Goal: Task Accomplishment & Management: Complete application form

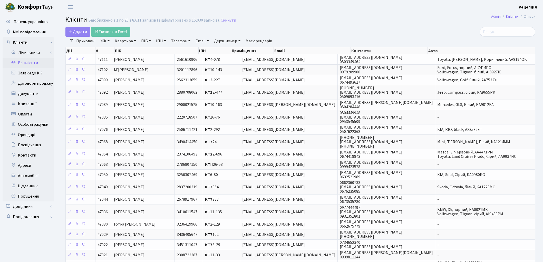
select select "25"
click at [103, 41] on link "ЖК" at bounding box center [105, 41] width 13 height 9
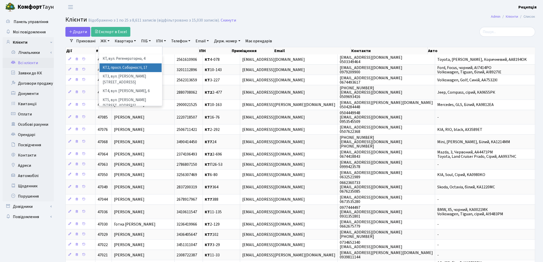
click at [114, 67] on li "КТ2, просп. Соборності, 17" at bounding box center [131, 67] width 62 height 9
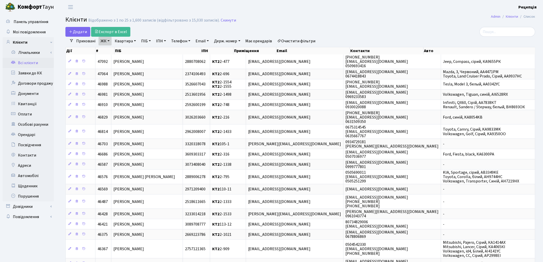
click at [126, 38] on link "Квартира" at bounding box center [125, 41] width 25 height 9
type input "2-1769"
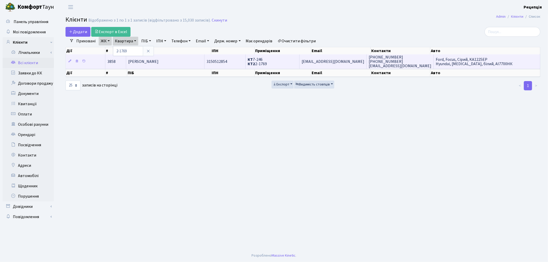
click at [159, 59] on span "Тарасюк Павло Ігорович" at bounding box center [143, 62] width 31 height 6
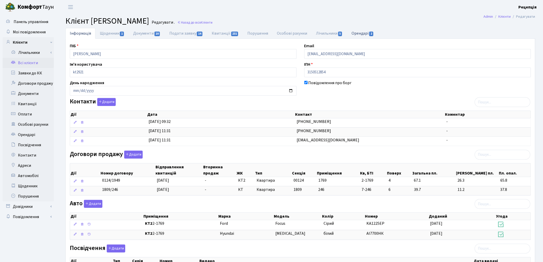
click at [366, 33] on link "Орендарі 2" at bounding box center [362, 33] width 31 height 11
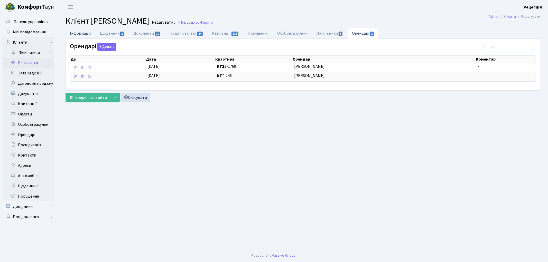
click at [89, 33] on link "Інформація" at bounding box center [80, 33] width 30 height 11
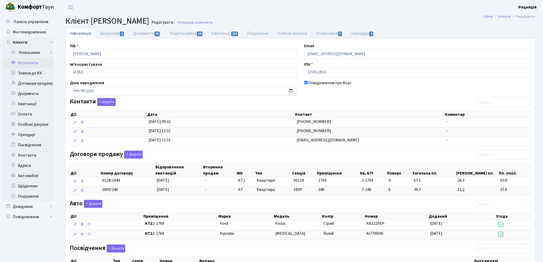
click at [32, 63] on link "Всі клієнти" at bounding box center [28, 63] width 51 height 10
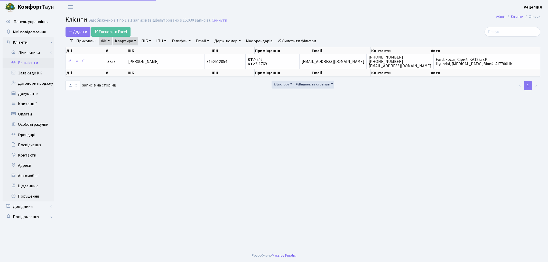
select select "25"
click at [131, 39] on link "Квартира" at bounding box center [125, 41] width 25 height 9
click at [136, 52] on input "2-1769" at bounding box center [128, 51] width 30 height 10
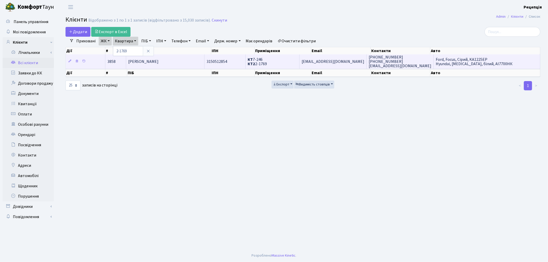
click at [155, 59] on span "[PERSON_NAME]" at bounding box center [143, 62] width 31 height 6
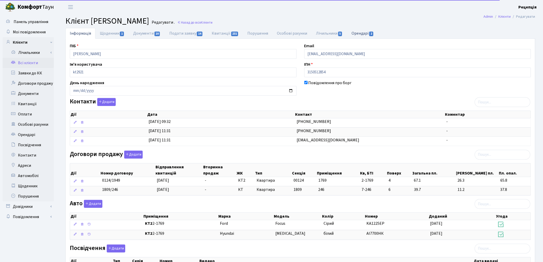
click at [361, 34] on link "Орендарі 2" at bounding box center [362, 33] width 31 height 11
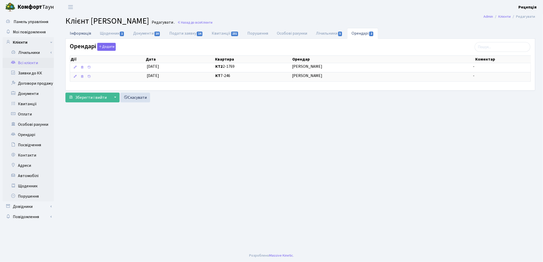
click at [74, 33] on link "Інформація" at bounding box center [80, 33] width 30 height 11
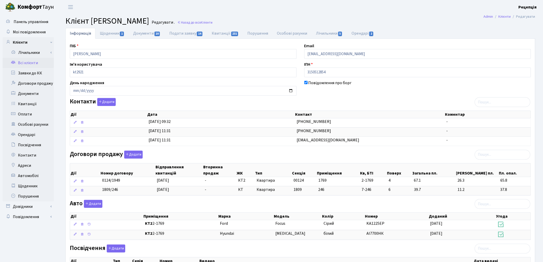
click at [37, 64] on link "Всі клієнти" at bounding box center [28, 63] width 51 height 10
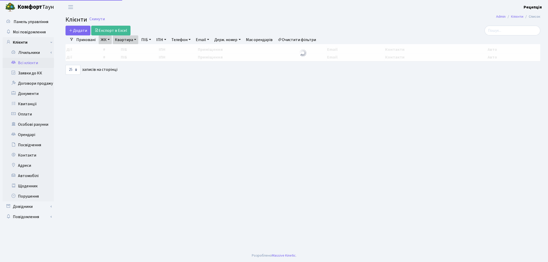
select select "25"
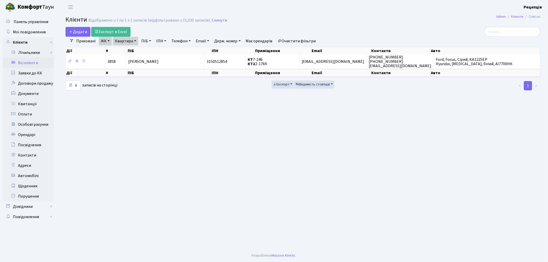
click at [296, 40] on link "Очистити фільтри" at bounding box center [297, 41] width 42 height 9
select select
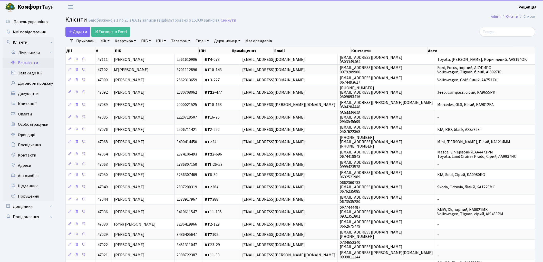
click at [109, 42] on link "ЖК" at bounding box center [105, 41] width 13 height 9
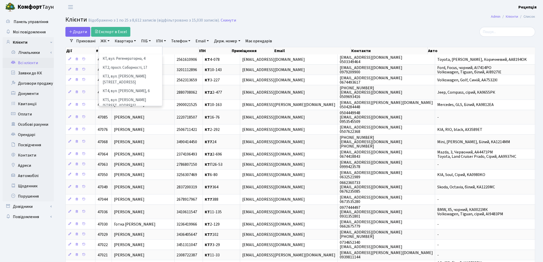
click at [145, 110] on li "КТ6, вул. Ю. Липи, 6-А" at bounding box center [131, 114] width 62 height 9
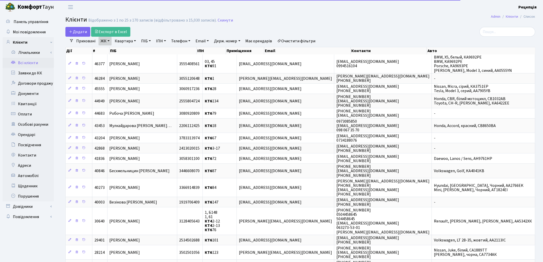
click at [129, 41] on link "Квартира" at bounding box center [125, 41] width 25 height 9
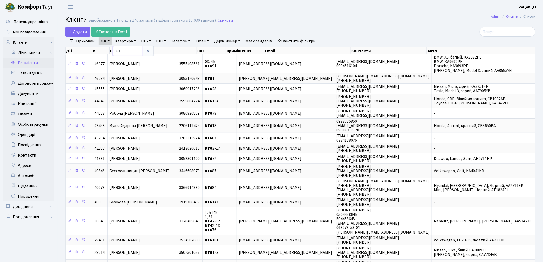
type input "63"
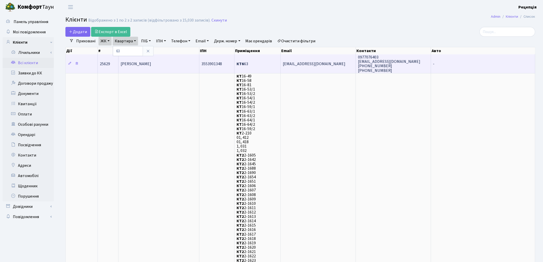
click at [149, 63] on span "[PERSON_NAME]" at bounding box center [136, 64] width 31 height 6
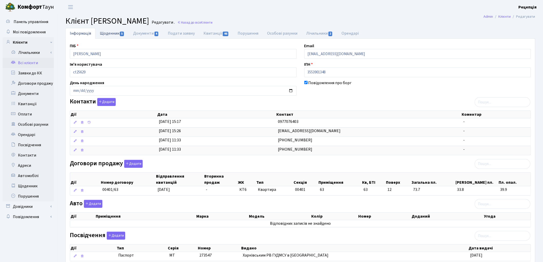
click at [112, 33] on link "Щоденник 5" at bounding box center [112, 33] width 33 height 11
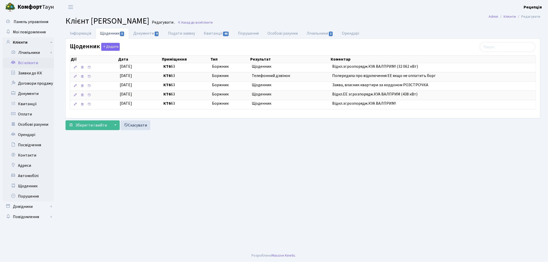
click at [20, 62] on link "Всі клієнти" at bounding box center [28, 63] width 51 height 10
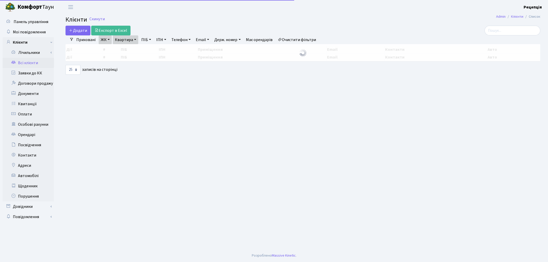
select select "25"
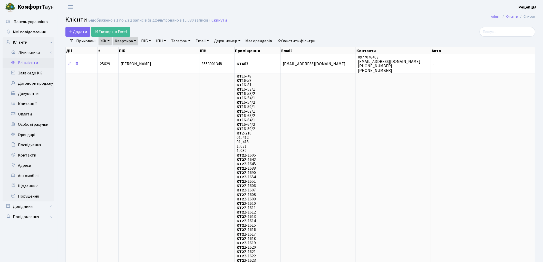
click at [294, 41] on link "Очистити фільтри" at bounding box center [297, 41] width 42 height 9
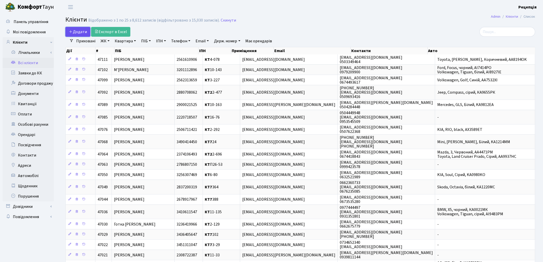
click at [83, 32] on span "Додати" at bounding box center [78, 32] width 18 height 6
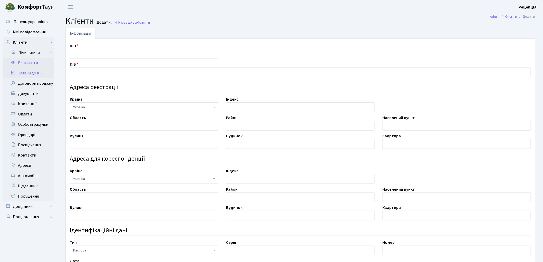
click at [35, 72] on link "Заявки до КК" at bounding box center [28, 73] width 51 height 10
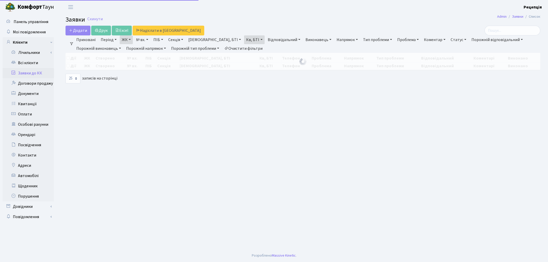
select select "25"
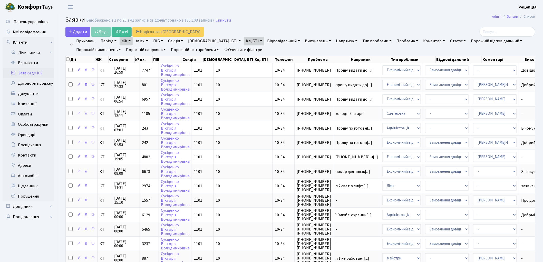
click at [238, 51] on link "Очистити фільтри" at bounding box center [243, 49] width 42 height 9
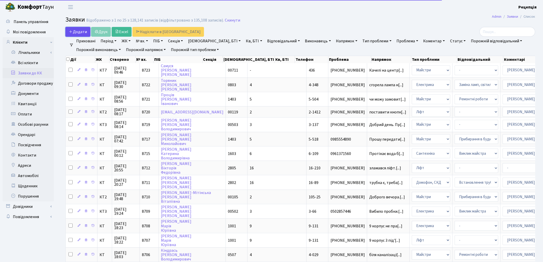
click at [86, 31] on span "Додати" at bounding box center [78, 32] width 18 height 6
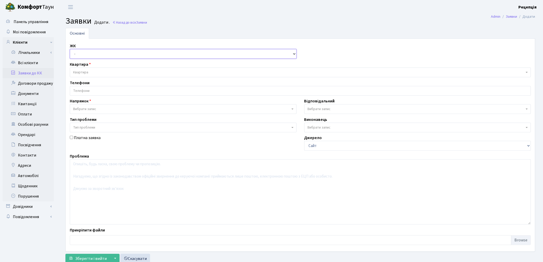
click at [83, 55] on select "- КТ, вул. Регенераторна, 4 КТ2, просп. [STREET_ADDRESS] [STREET_ADDRESS] [PERS…" at bounding box center [183, 54] width 227 height 10
select select "295"
click at [70, 49] on select "- КТ, вул. Регенераторна, 4 КТ2, просп. [STREET_ADDRESS] [STREET_ADDRESS] [PERS…" at bounding box center [183, 54] width 227 height 10
select select
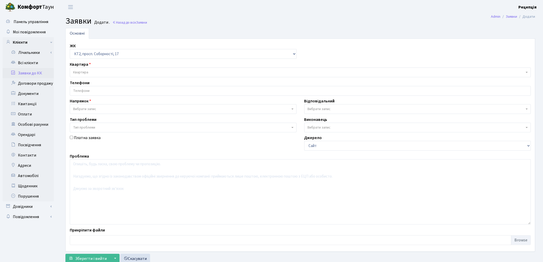
click at [94, 70] on span "Квартира" at bounding box center [299, 72] width 452 height 5
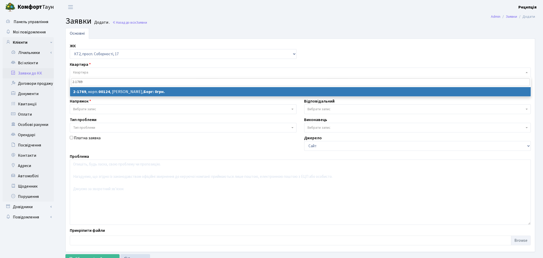
type input "2-1769"
select select
select select "13384"
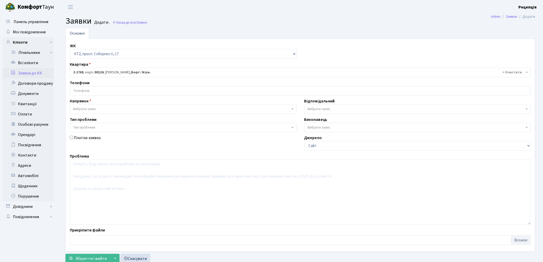
click at [96, 92] on input "search" at bounding box center [300, 90] width 461 height 9
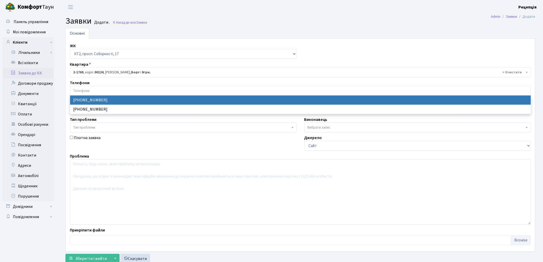
select select "29524"
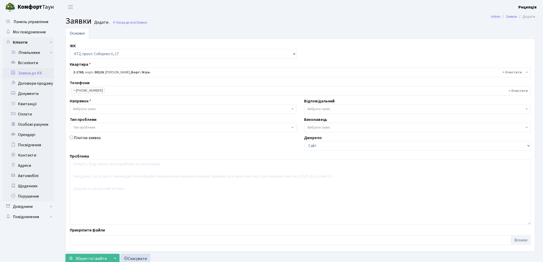
click at [89, 107] on span "Вибрати запис" at bounding box center [84, 109] width 23 height 5
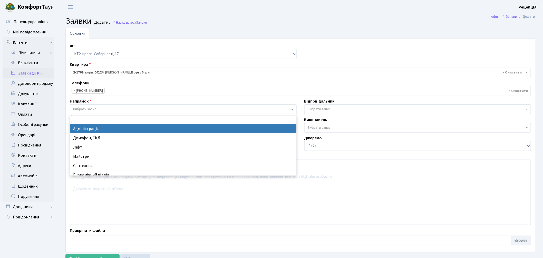
select select "5"
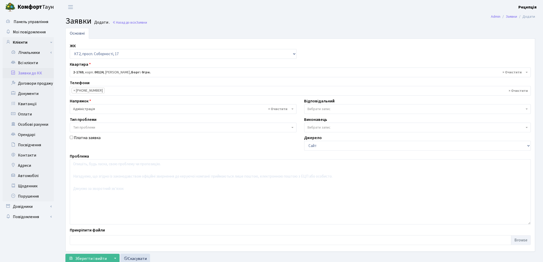
click at [91, 128] on span "Тип проблеми" at bounding box center [84, 127] width 22 height 5
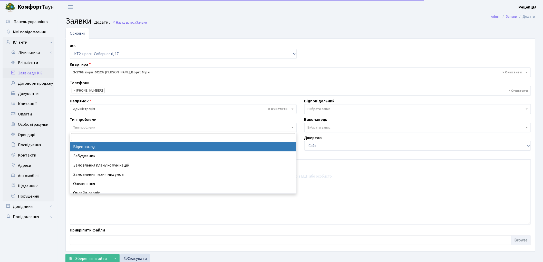
select select "45"
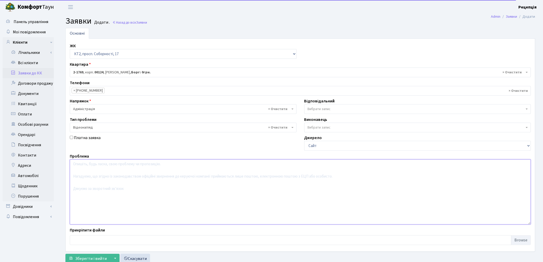
click at [93, 167] on textarea at bounding box center [300, 191] width 461 height 65
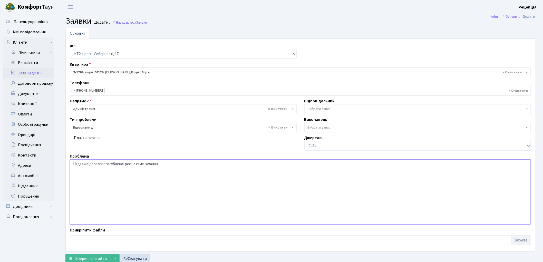
click at [145, 166] on textarea "Надати відеозапис загубленої ресі, а саме гаманця" at bounding box center [300, 191] width 461 height 65
click at [129, 164] on textarea "Надати відеозапис загубленої ресі, а саме чоловічого гаманця" at bounding box center [300, 191] width 461 height 65
click at [130, 164] on textarea "Надати відеозапис загубленої ресі, а саме чоловічого гаманця" at bounding box center [300, 191] width 461 height 65
click at [130, 165] on textarea "Надати відеозапис загубленої ресі, а саме чоловічого гаманця" at bounding box center [300, 191] width 461 height 65
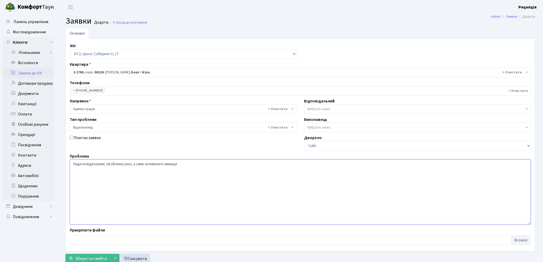
click at [133, 171] on textarea "Надати відеозапис загубленої ресі, а саме чоловічого гаманця" at bounding box center [300, 191] width 461 height 65
click at [130, 164] on textarea "Надати відеозапис загубленої ресі, а саме чоловічого гаманця" at bounding box center [300, 191] width 461 height 65
click at [145, 164] on textarea "Надати відеозапис загубленої речі, а саме чоловічого гаманця" at bounding box center [300, 191] width 461 height 65
click at [167, 166] on textarea "Надати відеозапис загубленої речі, чоловічого гаманця" at bounding box center [300, 191] width 461 height 65
type textarea "Надати відеозапис загубленої речі, чоловічого гаманця. Контактний номер тел.: 0…"
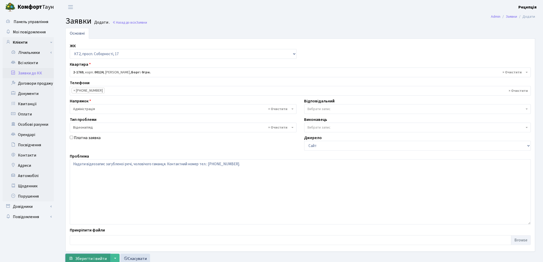
click at [82, 257] on span "Зберегти і вийти" at bounding box center [91, 259] width 32 height 6
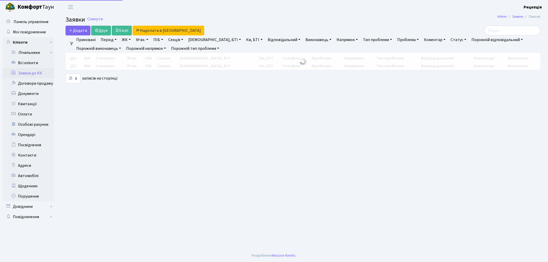
select select "25"
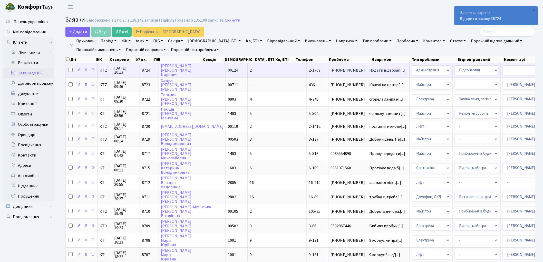
click at [191, 68] on td "Тарасюк Павло Ігорович" at bounding box center [192, 70] width 67 height 14
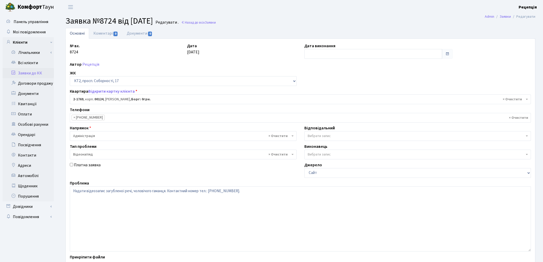
select select "13384"
select select "45"
click at [141, 34] on link "Документи 0" at bounding box center [139, 33] width 34 height 11
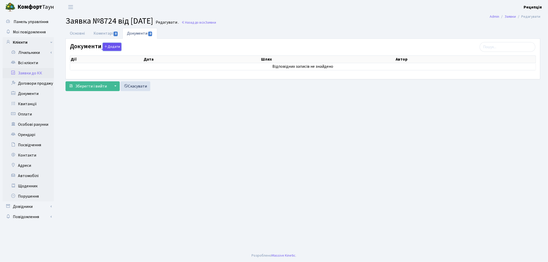
click at [114, 45] on button "Додати" at bounding box center [112, 47] width 18 height 8
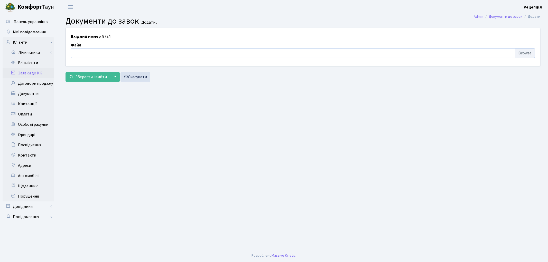
click at [532, 54] on input "file" at bounding box center [303, 53] width 464 height 10
type input "C:\fakepath\сканирование0759.pdf"
click at [91, 76] on span "Зберегти і вийти" at bounding box center [91, 77] width 32 height 6
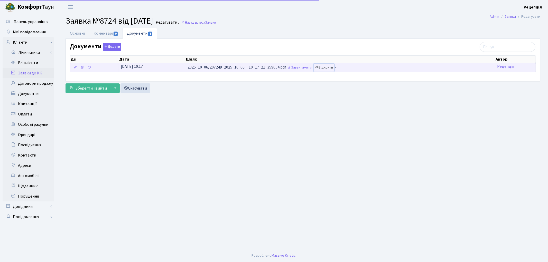
click at [333, 70] on link "Відкрити" at bounding box center [324, 68] width 21 height 8
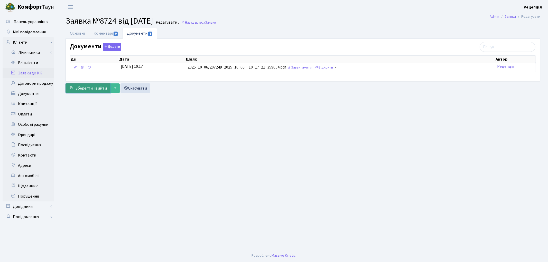
click at [99, 86] on span "Зберегти і вийти" at bounding box center [91, 89] width 32 height 6
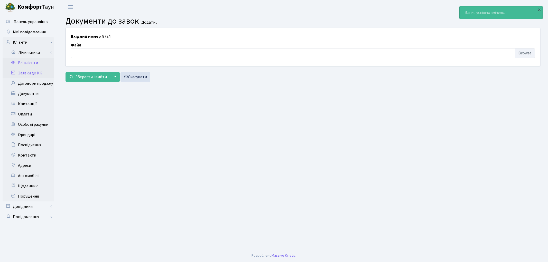
click at [32, 62] on link "Всі клієнти" at bounding box center [28, 63] width 51 height 10
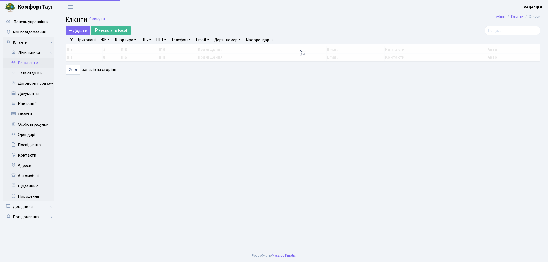
select select "25"
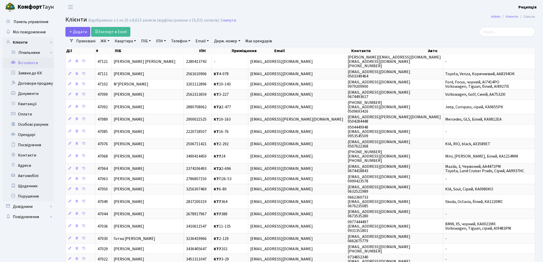
click at [105, 42] on link "ЖК" at bounding box center [105, 41] width 13 height 9
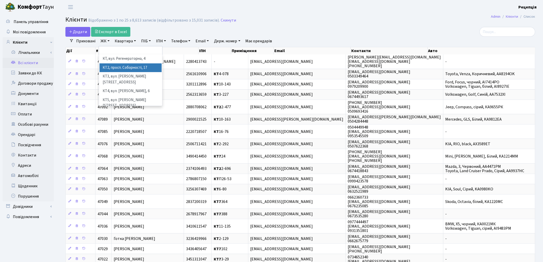
click at [117, 61] on li "КТ, вул. Регенераторна, 4" at bounding box center [131, 58] width 62 height 9
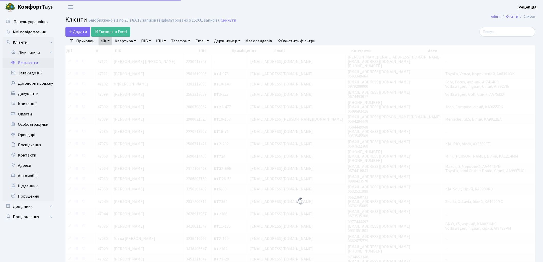
click at [127, 42] on link "Квартира" at bounding box center [125, 41] width 25 height 9
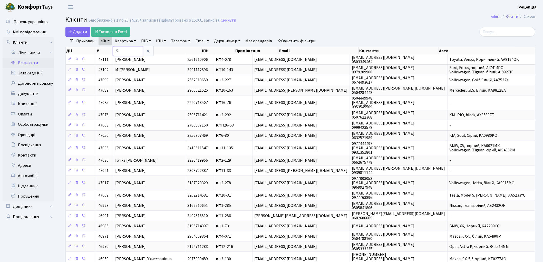
type input "5-"
click at [307, 39] on link "Очистити фільтри" at bounding box center [297, 41] width 42 height 9
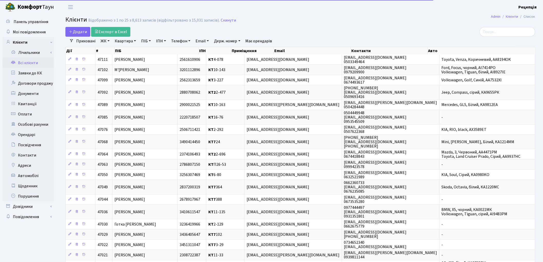
click at [144, 41] on link "ПІБ" at bounding box center [146, 41] width 14 height 9
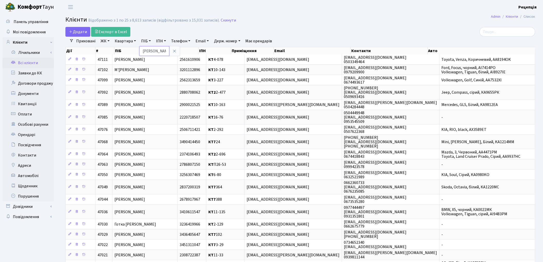
type input "левченко"
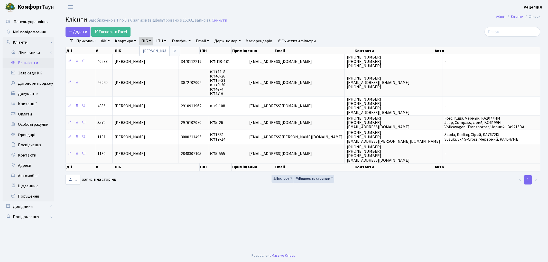
click at [303, 41] on link "Очистити фільтри" at bounding box center [297, 41] width 42 height 9
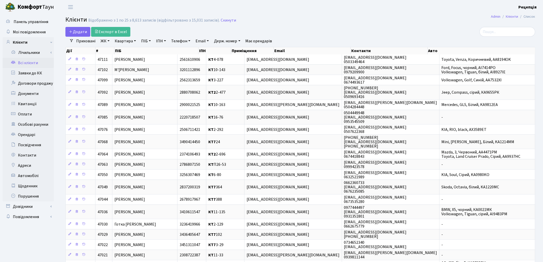
click at [108, 40] on link "ЖК" at bounding box center [105, 41] width 13 height 9
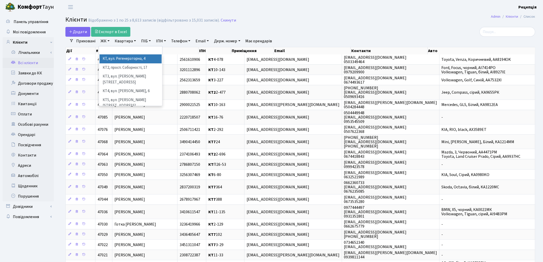
click at [115, 59] on li "КТ, вул. Регенераторна, 4" at bounding box center [131, 58] width 62 height 9
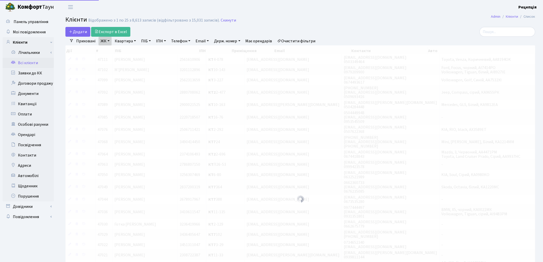
click at [126, 39] on link "Квартира" at bounding box center [125, 41] width 25 height 9
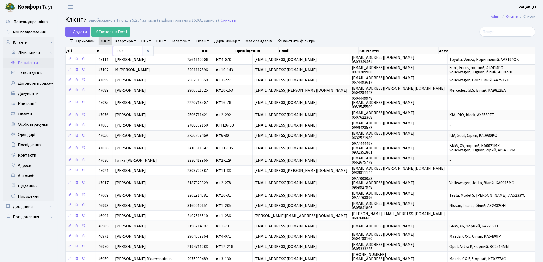
type input "12-2"
drag, startPoint x: 292, startPoint y: 40, endPoint x: 270, endPoint y: 40, distance: 22.1
click at [292, 40] on link "Очистити фільтри" at bounding box center [297, 41] width 42 height 9
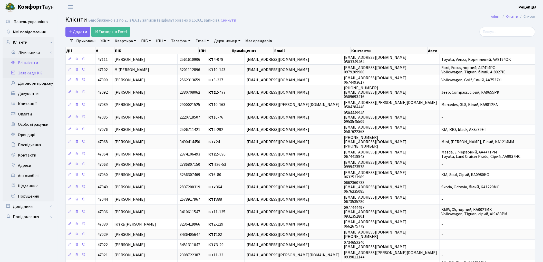
click at [42, 72] on link "Заявки до КК" at bounding box center [28, 73] width 51 height 10
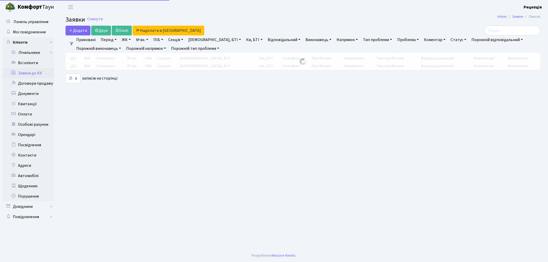
select select "25"
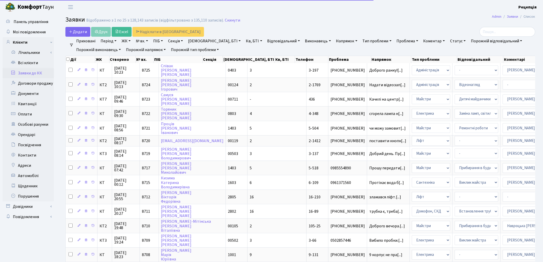
click at [130, 41] on link "ЖК" at bounding box center [126, 41] width 13 height 9
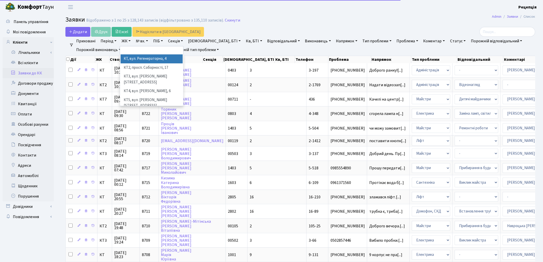
click at [135, 56] on li "КТ, вул. Регенераторна, 4" at bounding box center [152, 58] width 62 height 9
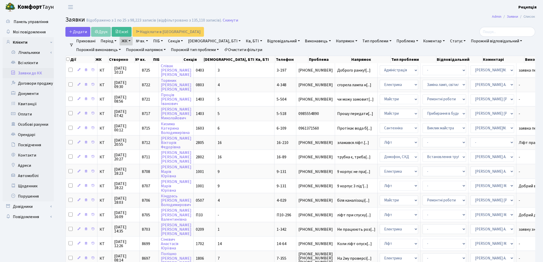
click at [244, 42] on link "Кв, БТІ" at bounding box center [254, 41] width 20 height 9
type input "12-128"
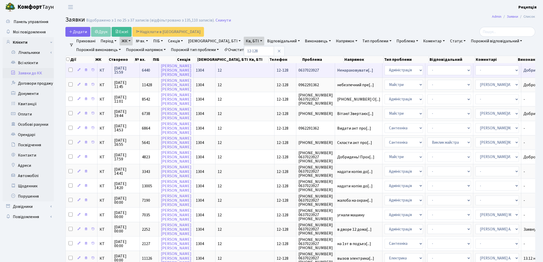
click at [216, 69] on td "12" at bounding box center [245, 70] width 59 height 14
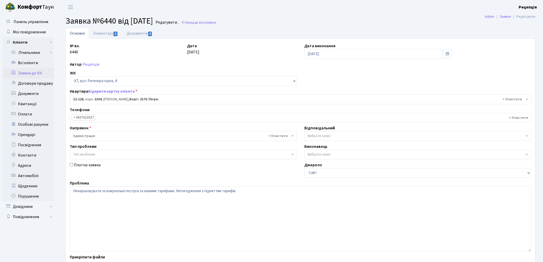
select select "7235"
click at [136, 36] on link "Документи 3" at bounding box center [139, 33] width 34 height 11
select select "25"
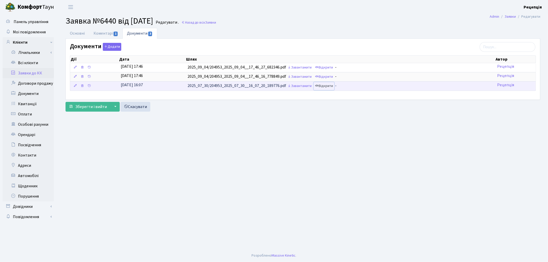
click at [327, 85] on link "Відкрити" at bounding box center [324, 86] width 21 height 8
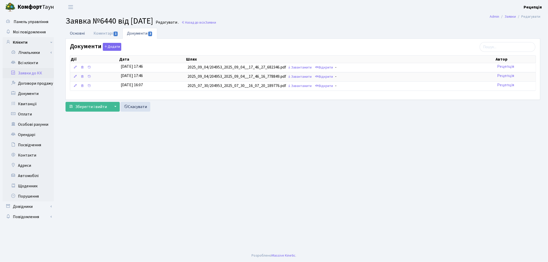
click at [79, 32] on link "Основні" at bounding box center [77, 33] width 24 height 11
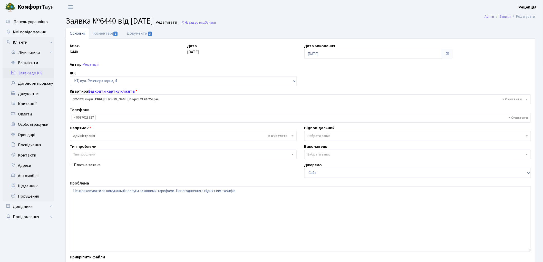
click at [111, 91] on link "Відкрити картку клієнта" at bounding box center [111, 92] width 46 height 6
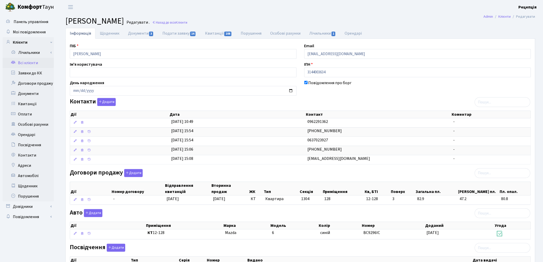
click at [30, 61] on link "Всі клієнти" at bounding box center [28, 63] width 51 height 10
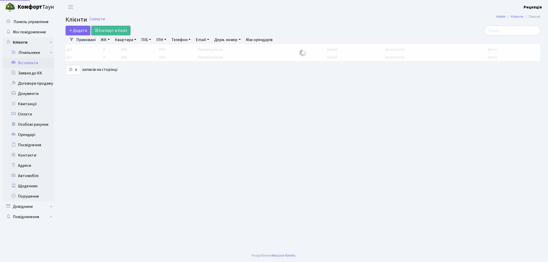
select select
select select "25"
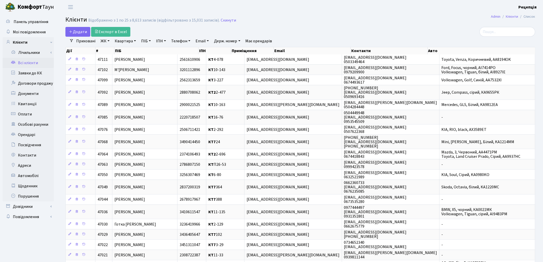
click at [105, 41] on link "ЖК" at bounding box center [105, 41] width 13 height 9
click at [118, 65] on li "КТ2, просп. Соборності, 17" at bounding box center [131, 67] width 62 height 9
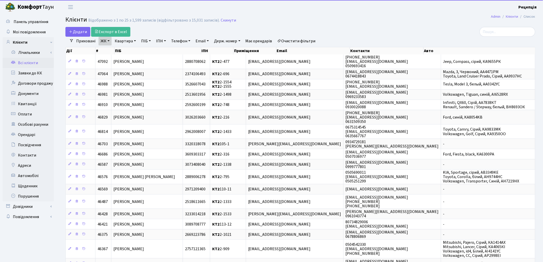
click at [132, 42] on link "Квартира" at bounding box center [125, 41] width 25 height 9
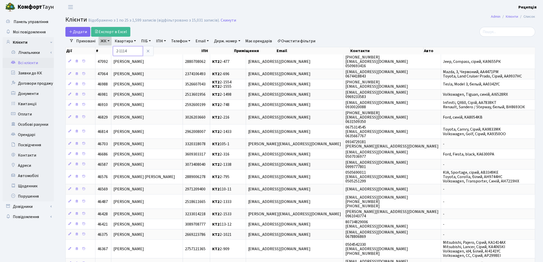
type input "2-1114"
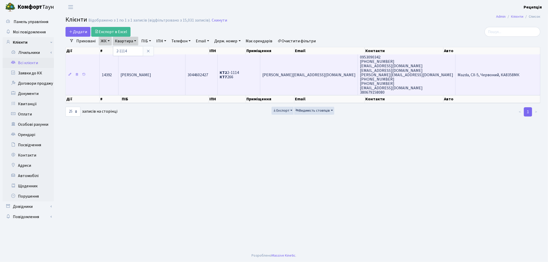
click at [165, 80] on td "[PERSON_NAME]" at bounding box center [151, 74] width 67 height 41
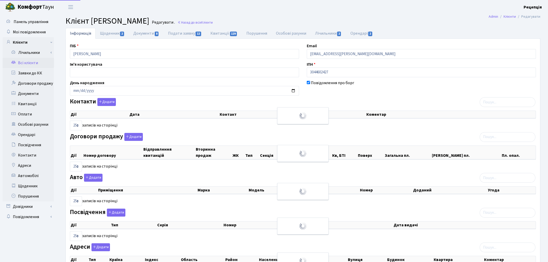
select select "25"
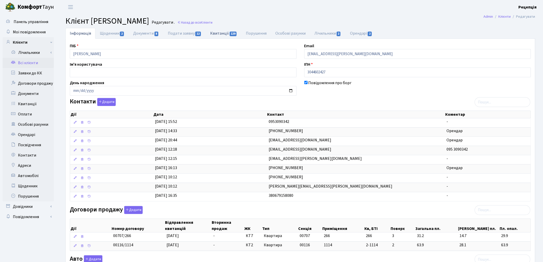
click at [220, 33] on link "Квитанції 129" at bounding box center [224, 33] width 36 height 11
select select "25"
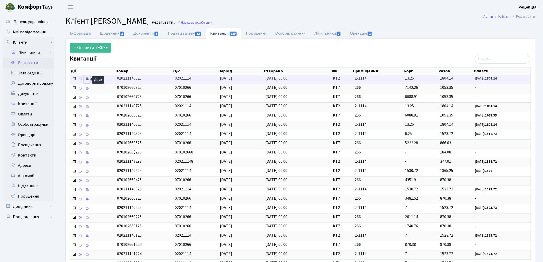
click at [88, 80] on icon at bounding box center [87, 79] width 4 height 4
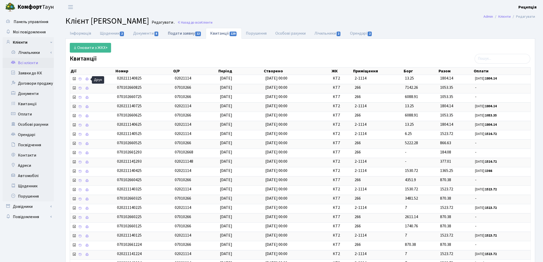
click at [180, 36] on link "Подати заявку 12" at bounding box center [185, 33] width 42 height 11
select select "25"
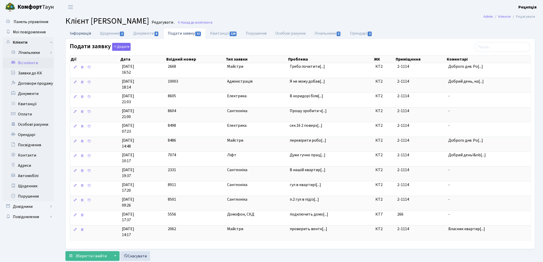
click at [85, 31] on link "Інформація" at bounding box center [80, 33] width 30 height 11
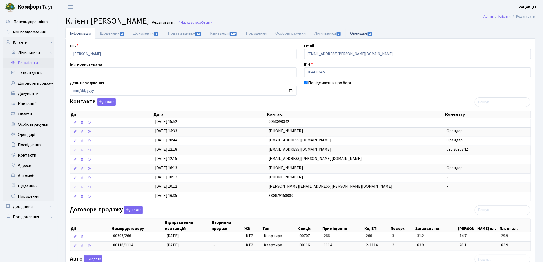
click at [369, 33] on span "2" at bounding box center [370, 34] width 4 height 5
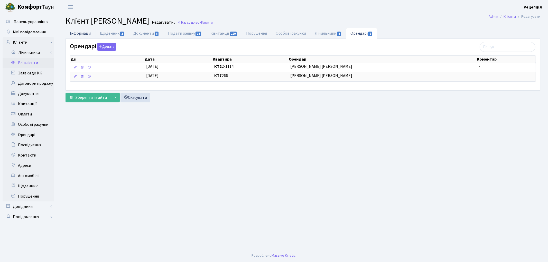
click at [88, 34] on link "Інформація" at bounding box center [80, 33] width 30 height 11
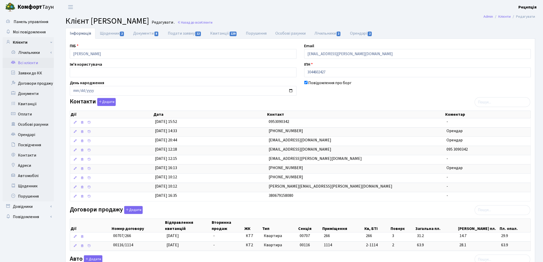
click at [30, 65] on link "Всі клієнти" at bounding box center [28, 63] width 51 height 10
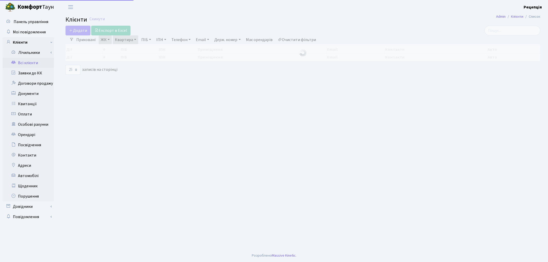
select select "25"
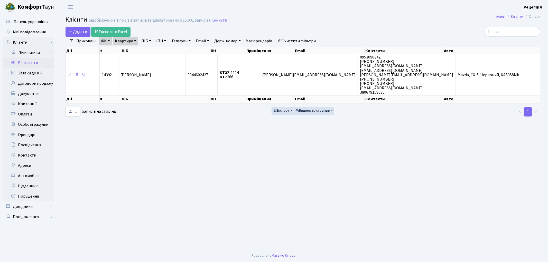
click at [301, 38] on link "Очистити фільтри" at bounding box center [297, 41] width 42 height 9
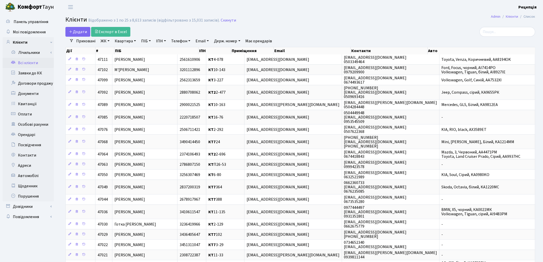
click at [148, 42] on link "ПІБ" at bounding box center [146, 41] width 14 height 9
type input "галета"
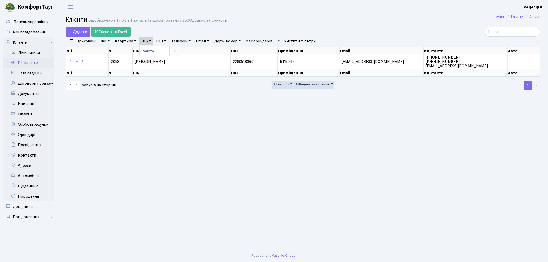
click at [301, 42] on link "Очистити фільтри" at bounding box center [297, 41] width 42 height 9
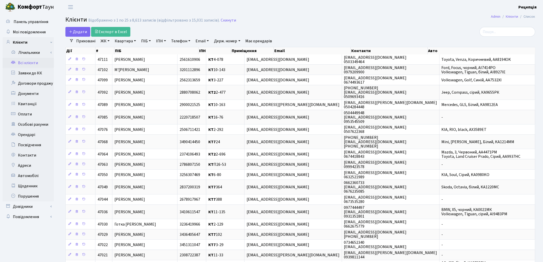
click at [102, 42] on link "ЖК" at bounding box center [105, 41] width 13 height 9
click at [122, 69] on li "КТ2, просп. Соборності, 17" at bounding box center [131, 67] width 62 height 9
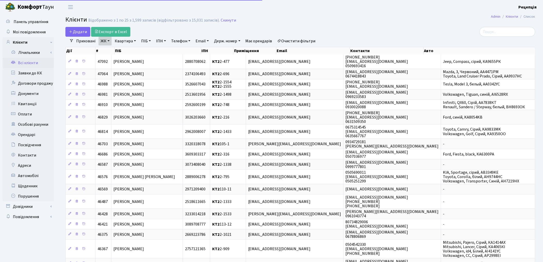
click at [127, 40] on link "Квартира" at bounding box center [125, 41] width 25 height 9
type input "2-377"
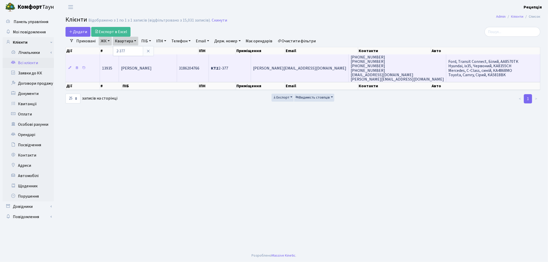
click at [151, 70] on span "[PERSON_NAME]" at bounding box center [136, 68] width 31 height 6
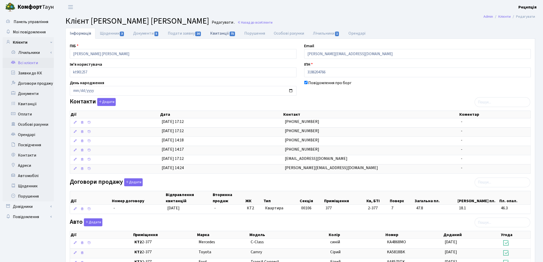
click at [217, 31] on link "Квитанції 75" at bounding box center [223, 33] width 34 height 11
select select "25"
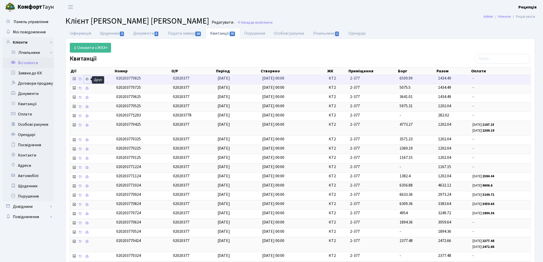
click at [86, 80] on icon at bounding box center [87, 79] width 4 height 4
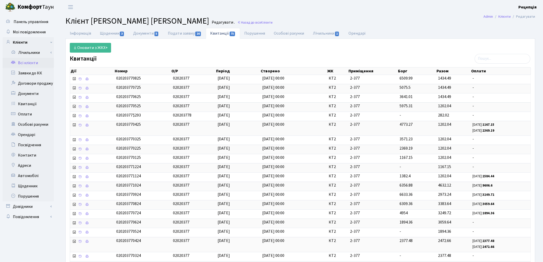
click at [27, 65] on link "Всі клієнти" at bounding box center [28, 63] width 51 height 10
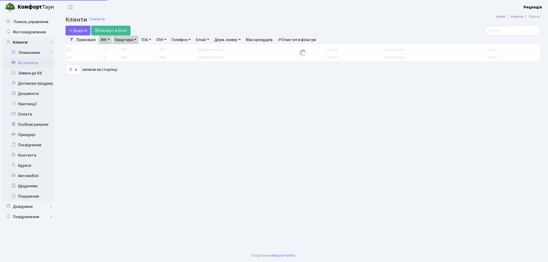
select select "25"
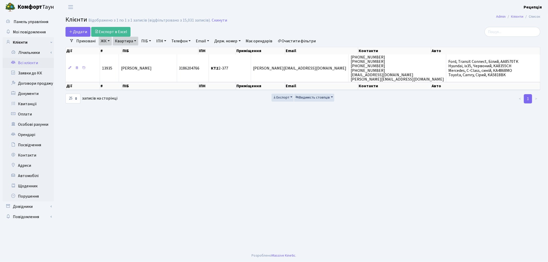
click at [297, 43] on link "Очистити фільтри" at bounding box center [297, 41] width 42 height 9
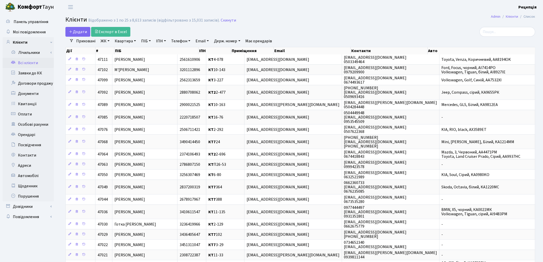
click at [145, 43] on link "ПІБ" at bounding box center [146, 41] width 14 height 9
type input "каплан"
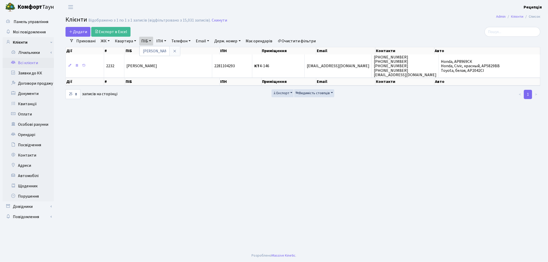
click at [300, 39] on link "Очистити фільтри" at bounding box center [297, 41] width 42 height 9
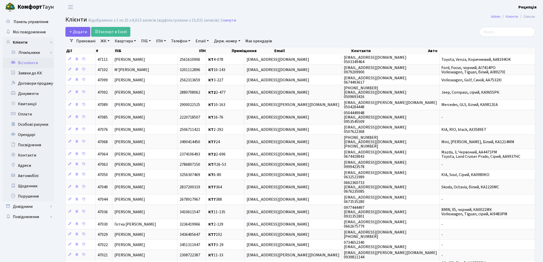
click at [107, 45] on link "ЖК" at bounding box center [105, 41] width 13 height 9
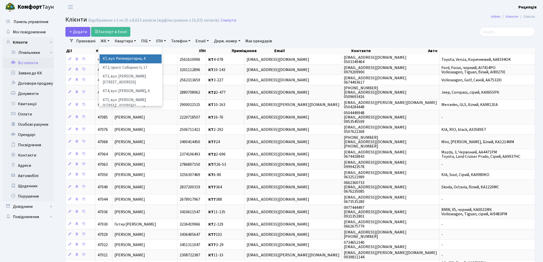
click at [116, 58] on li "КТ, вул. Регенераторна, 4" at bounding box center [131, 58] width 62 height 9
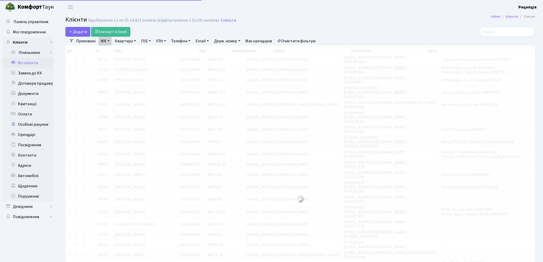
click at [127, 42] on link "Квартира" at bounding box center [125, 41] width 25 height 9
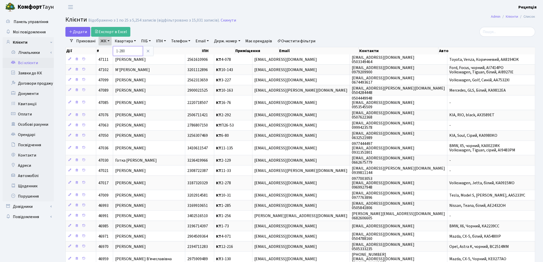
type input "1-280"
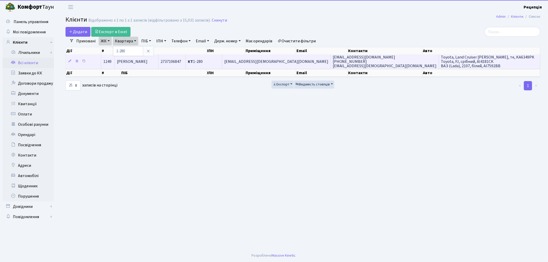
click at [147, 61] on span "Панченко Галина Борисівна" at bounding box center [132, 62] width 31 height 6
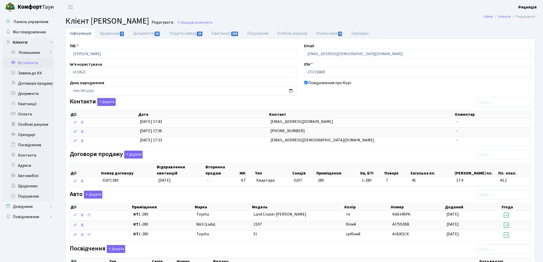
click at [335, 99] on div "Контакти Додати Дії Дата Контакт Коментар Дії Дата Контакт Коментар" at bounding box center [300, 123] width 469 height 50
click at [20, 60] on link "Всі клієнти" at bounding box center [28, 63] width 51 height 10
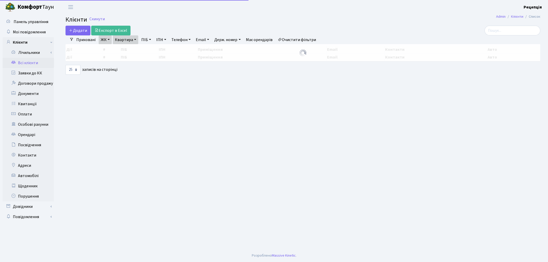
select select "25"
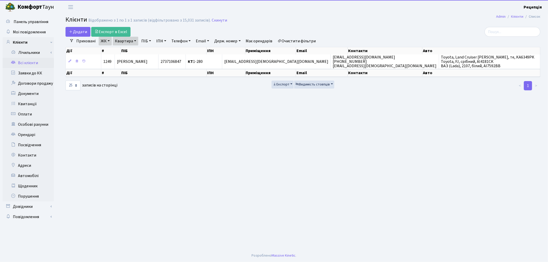
click at [294, 37] on link "Очистити фільтри" at bounding box center [297, 41] width 42 height 9
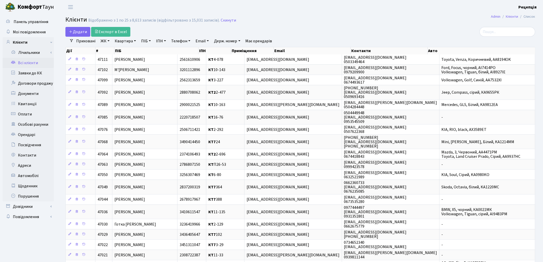
click at [110, 44] on link "ЖК" at bounding box center [105, 41] width 13 height 9
type input "1-280"
click at [108, 42] on link "ЖК" at bounding box center [105, 41] width 13 height 9
click at [110, 42] on link "ЖК" at bounding box center [105, 41] width 13 height 9
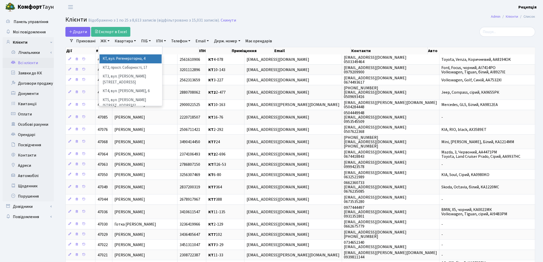
click at [118, 57] on li "КТ, вул. Регенераторна, 4" at bounding box center [131, 58] width 62 height 9
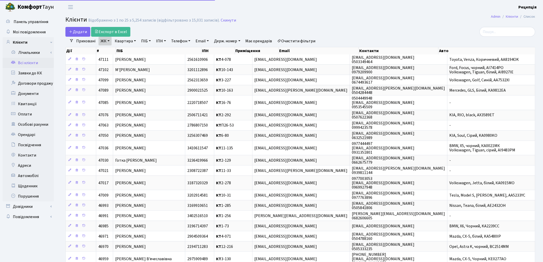
click at [129, 42] on link "Квартира" at bounding box center [125, 41] width 25 height 9
type input "1-280"
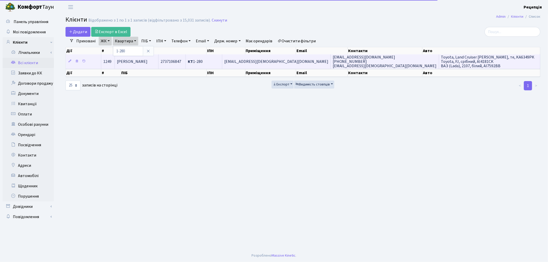
click at [147, 60] on span "Панченко Галина Борисівна" at bounding box center [132, 62] width 31 height 6
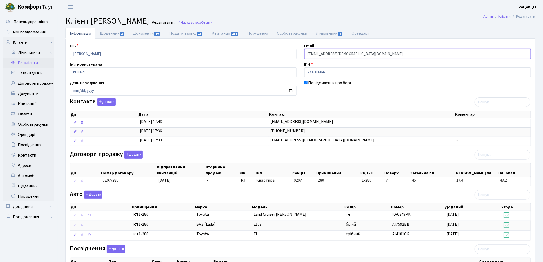
drag, startPoint x: 346, startPoint y: 54, endPoint x: 293, endPoint y: 55, distance: 52.9
click at [293, 55] on div "ПІБ [PERSON_NAME] Email [EMAIL_ADDRESS][DEMOGRAPHIC_DATA][DOMAIN_NAME] Ім'я кор…" at bounding box center [300, 187] width 469 height 289
click at [36, 64] on link "Всі клієнти" at bounding box center [28, 63] width 51 height 10
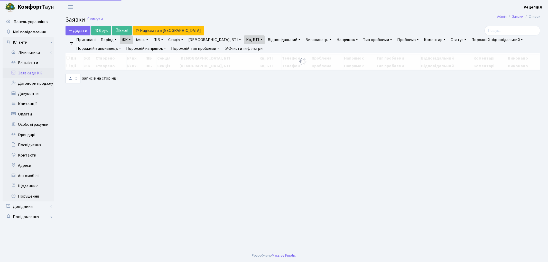
select select "25"
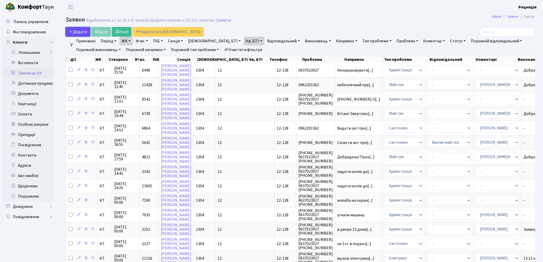
click at [78, 32] on span "Додати" at bounding box center [78, 32] width 18 height 6
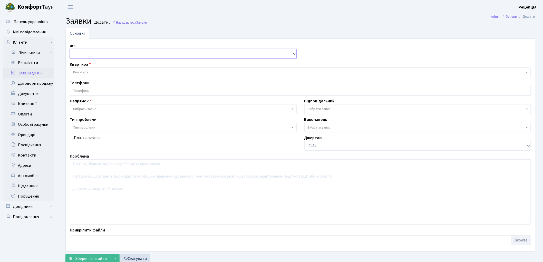
click at [95, 55] on select "- КТ, вул. Регенераторна, 4 КТ2, просп. [STREET_ADDRESS] [STREET_ADDRESS] [PERS…" at bounding box center [183, 54] width 227 height 10
select select "271"
click at [70, 49] on select "- КТ, вул. Регенераторна, 4 КТ2, просп. [STREET_ADDRESS] [STREET_ADDRESS] [PERS…" at bounding box center [183, 54] width 227 height 10
select select
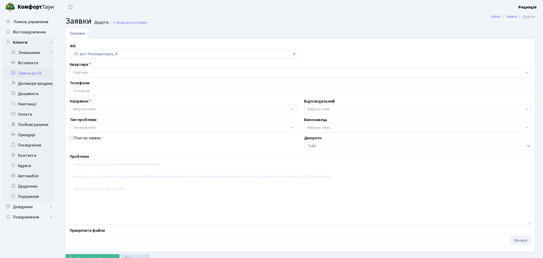
click at [93, 68] on span "Квартира" at bounding box center [300, 73] width 461 height 10
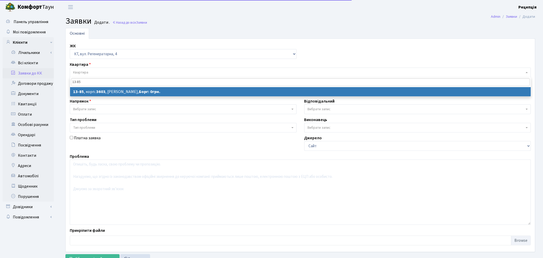
type input "13-85"
select select
select select "7731"
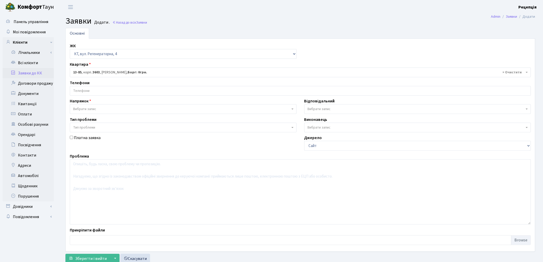
click at [92, 89] on input "search" at bounding box center [300, 90] width 461 height 9
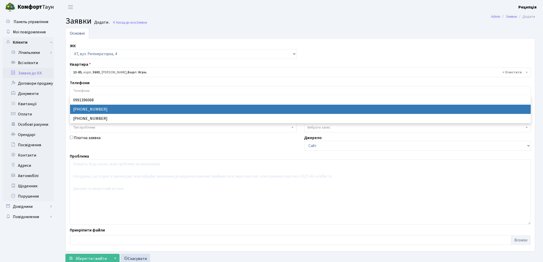
select select "22133"
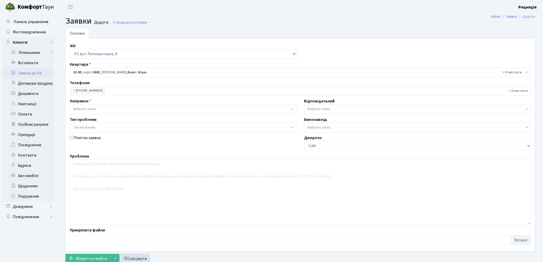
click at [97, 107] on span "Вибрати запис" at bounding box center [181, 109] width 217 height 5
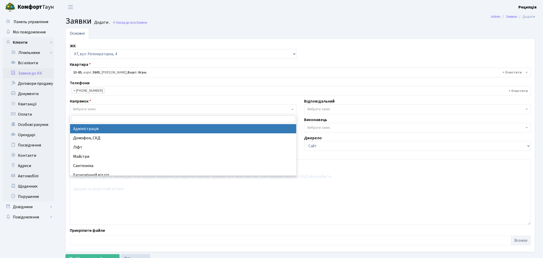
select select "5"
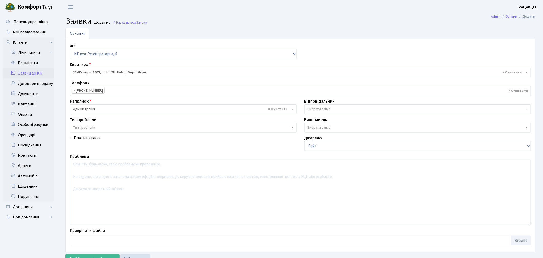
click at [97, 127] on span "Тип проблеми" at bounding box center [181, 127] width 217 height 5
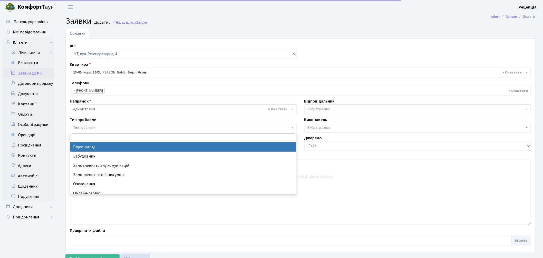
select select "45"
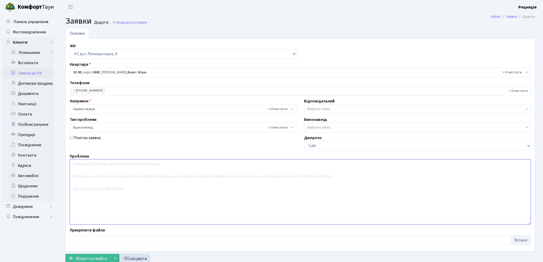
click at [96, 181] on textarea at bounding box center [300, 191] width 461 height 65
type textarea "Надати відеоспостереження пошкодження автомобіля."
click at [94, 258] on span "Зберегти і вийти" at bounding box center [91, 259] width 32 height 6
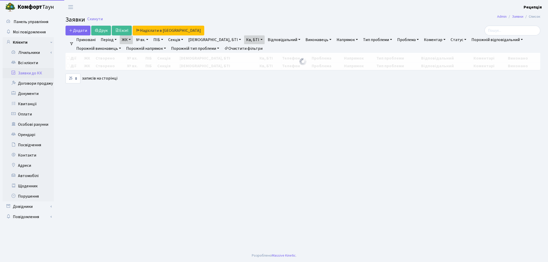
select select "25"
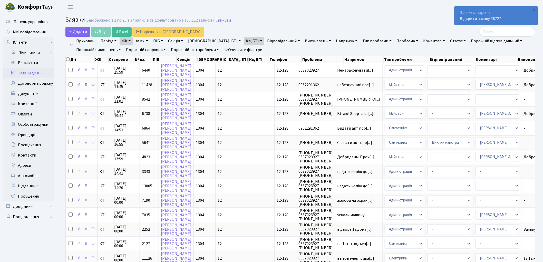
click at [243, 50] on link "Очистити фільтри" at bounding box center [243, 49] width 42 height 9
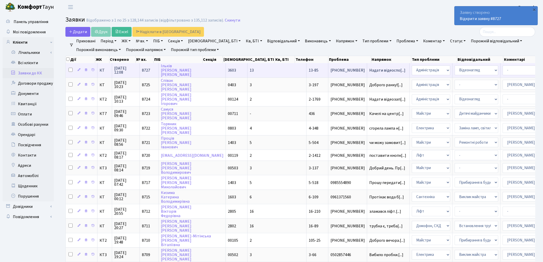
click at [204, 68] on td "[PERSON_NAME]" at bounding box center [192, 70] width 67 height 14
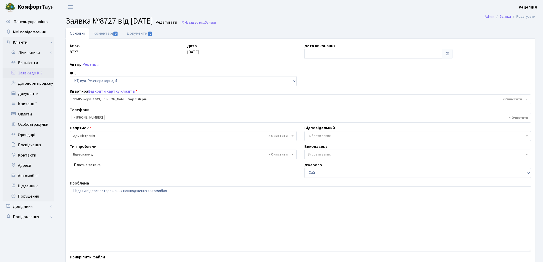
select select "7731"
select select "45"
click at [144, 34] on link "Документи 0" at bounding box center [139, 33] width 34 height 11
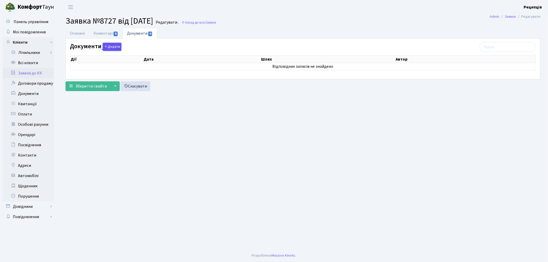
click at [116, 45] on button "Додати" at bounding box center [112, 47] width 18 height 8
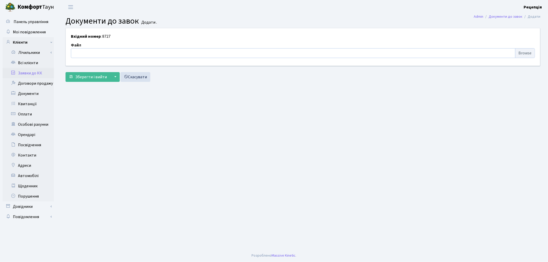
click at [526, 53] on input "file" at bounding box center [303, 53] width 464 height 10
type input "C:\fakepath\сканирование0760.pdf"
click at [85, 70] on form "Вхідний номер : 8727 Файл сканирование0760.pdf ["upload_field_styles","bpFieldI…" at bounding box center [302, 55] width 475 height 54
click at [87, 80] on span "Зберегти і вийти" at bounding box center [91, 77] width 32 height 6
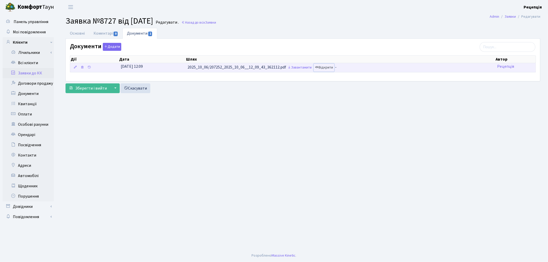
click at [326, 66] on link "Відкрити" at bounding box center [324, 68] width 21 height 8
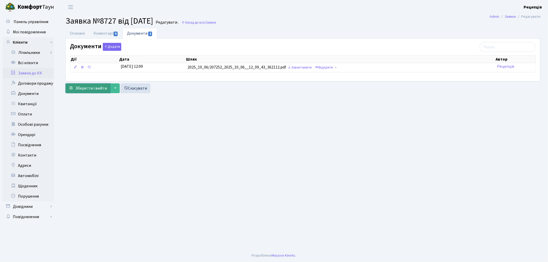
click at [81, 88] on span "Зберегти і вийти" at bounding box center [91, 89] width 32 height 6
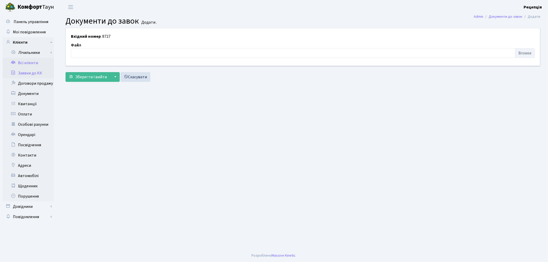
click at [37, 64] on link "Всі клієнти" at bounding box center [28, 63] width 51 height 10
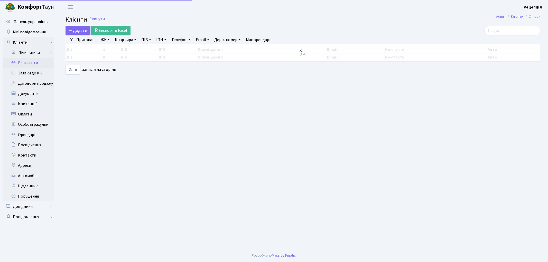
select select "25"
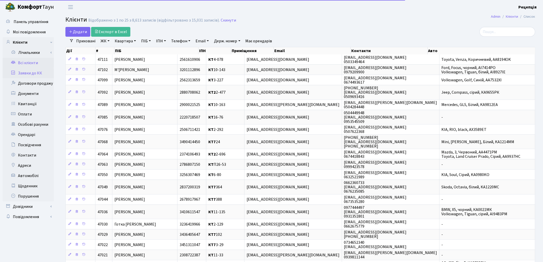
click at [40, 71] on link "Заявки до КК" at bounding box center [28, 73] width 51 height 10
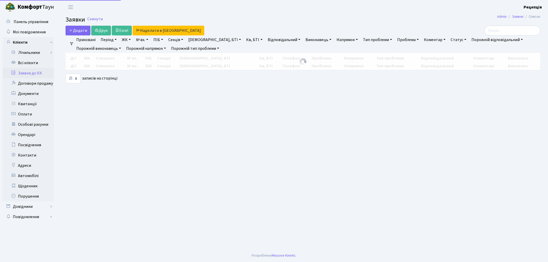
select select "25"
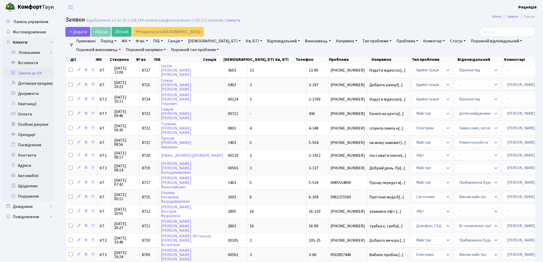
click at [143, 41] on link "№ вх." at bounding box center [142, 41] width 16 height 9
type input "8666"
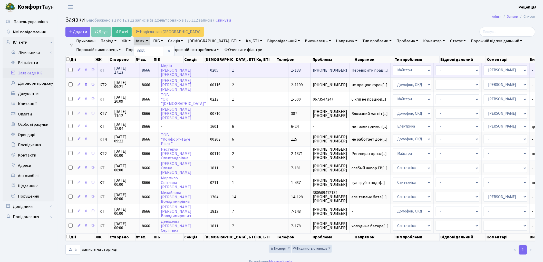
click at [230, 69] on td "1" at bounding box center [259, 70] width 59 height 14
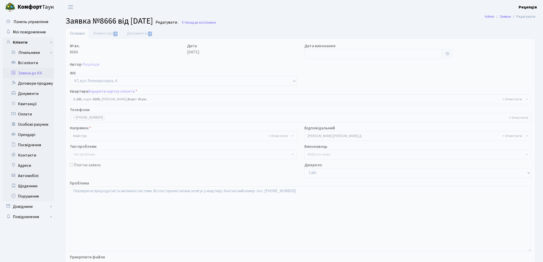
select select "183"
click at [29, 60] on link "Всі клієнти" at bounding box center [28, 63] width 51 height 10
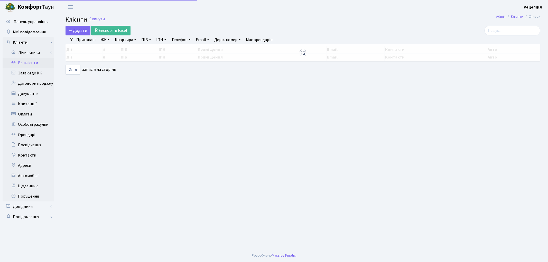
select select "25"
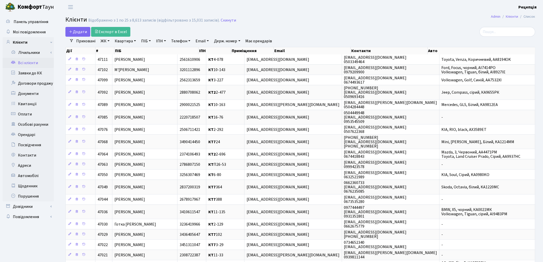
click at [104, 42] on link "ЖК" at bounding box center [105, 41] width 13 height 9
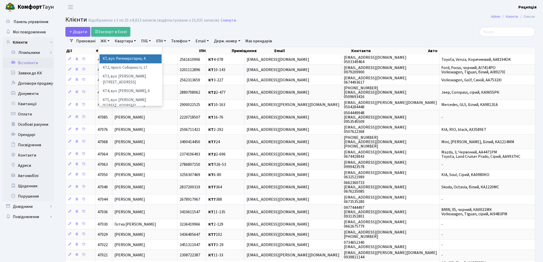
click at [111, 58] on li "КТ, вул. Регенераторна, 4" at bounding box center [131, 58] width 62 height 9
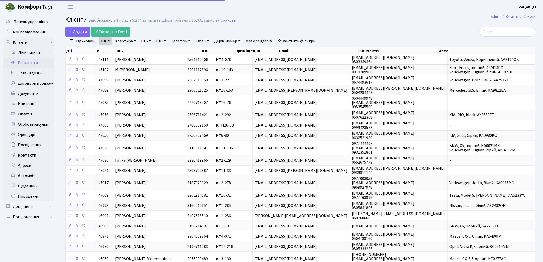
click at [123, 44] on link "Квартира" at bounding box center [125, 41] width 25 height 9
type input "12-76"
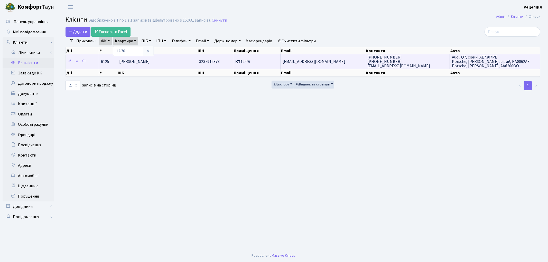
click at [150, 59] on span "[PERSON_NAME]" at bounding box center [134, 62] width 31 height 6
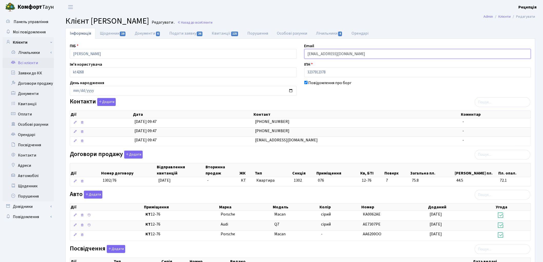
drag, startPoint x: 370, startPoint y: 53, endPoint x: 279, endPoint y: 56, distance: 90.9
click at [279, 56] on div "ПІБ [PERSON_NAME] Email [EMAIL_ADDRESS][DOMAIN_NAME] Ім'я користувача kt4268 ІП…" at bounding box center [300, 183] width 469 height 280
click at [31, 63] on link "Всі клієнти" at bounding box center [28, 63] width 51 height 10
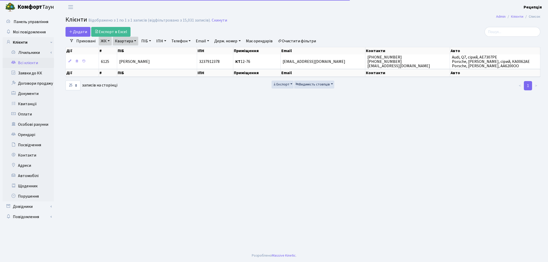
select select "25"
click at [302, 42] on link "Очистити фільтри" at bounding box center [297, 41] width 42 height 9
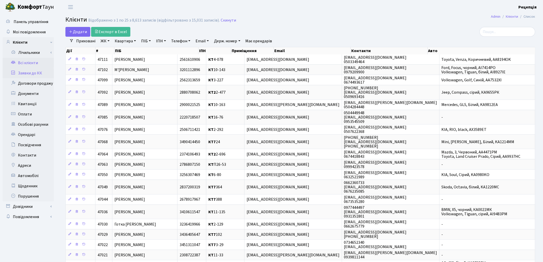
click at [26, 71] on link "Заявки до КК" at bounding box center [28, 73] width 51 height 10
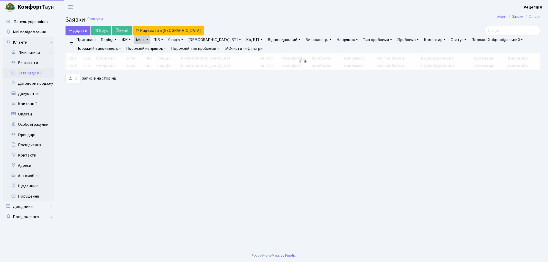
select select "25"
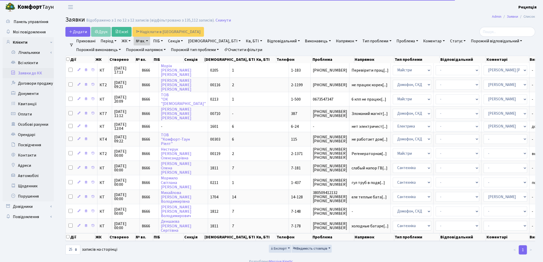
click at [255, 48] on link "Очистити фільтри" at bounding box center [243, 49] width 42 height 9
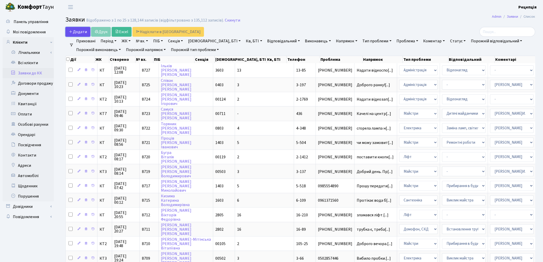
click at [81, 32] on span "Додати" at bounding box center [78, 32] width 18 height 6
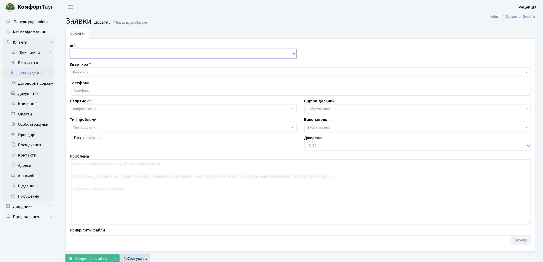
click at [103, 54] on select "- КТ, вул. Регенераторна, 4 КТ2, просп. [STREET_ADDRESS] [STREET_ADDRESS] [PERS…" at bounding box center [183, 54] width 227 height 10
select select "271"
click at [70, 49] on select "- КТ, вул. Регенераторна, 4 КТ2, просп. Соборності, 17 КТ3, вул. Березнева, 16 …" at bounding box center [183, 54] width 227 height 10
select select
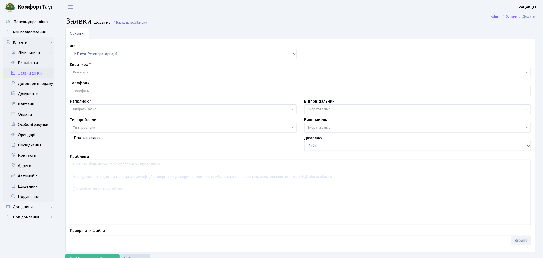
click at [99, 70] on span "Квартира" at bounding box center [300, 73] width 461 height 10
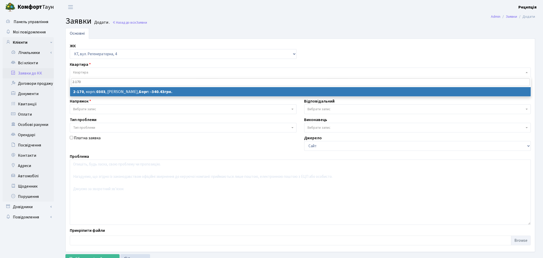
type input "2-170"
select select
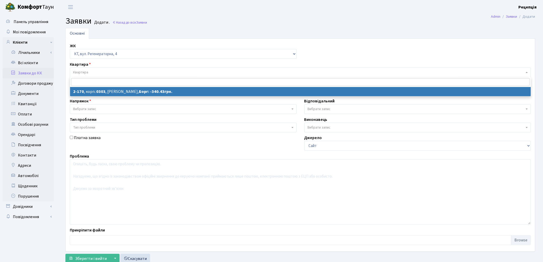
select select "583"
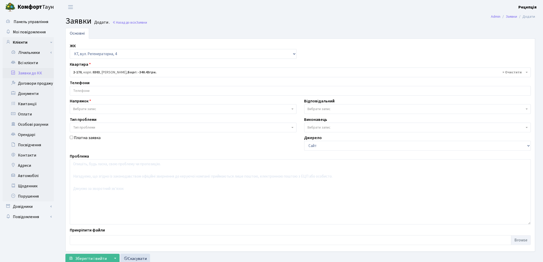
click at [103, 92] on input "search" at bounding box center [300, 90] width 461 height 9
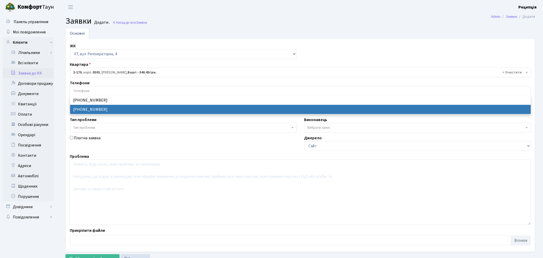
select select "11761"
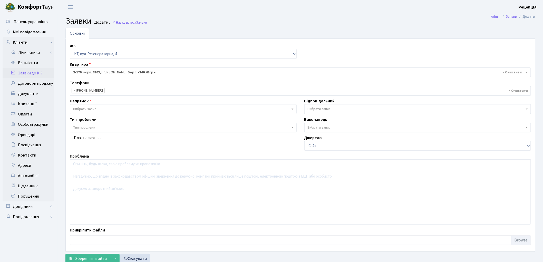
click at [102, 106] on span "Вибрати запис" at bounding box center [183, 109] width 227 height 10
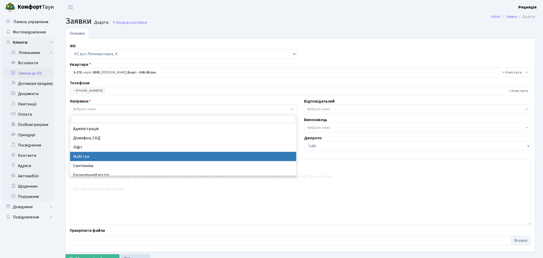
select select "1"
select select
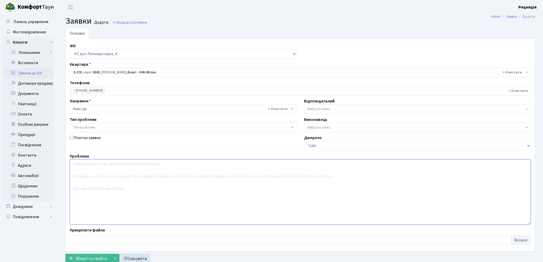
click at [104, 171] on textarea at bounding box center [300, 191] width 461 height 65
type textarea "Перевірити працездатність витяжної системи. Присутній неприємний запах, велика …"
click at [93, 257] on span "Зберегти і вийти" at bounding box center [91, 259] width 32 height 6
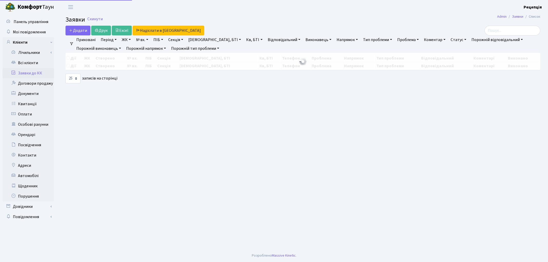
select select "25"
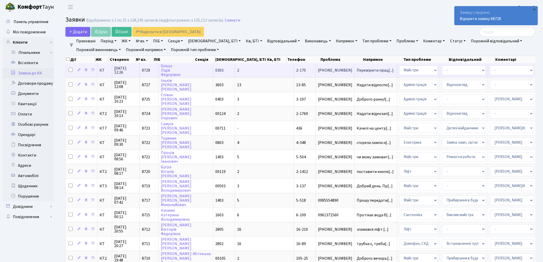
click at [195, 70] on td "Білоус Лідія Федорівна" at bounding box center [186, 70] width 54 height 14
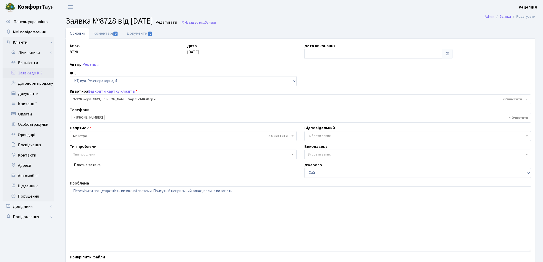
select select "583"
click at [143, 33] on link "Документи 0" at bounding box center [139, 33] width 34 height 11
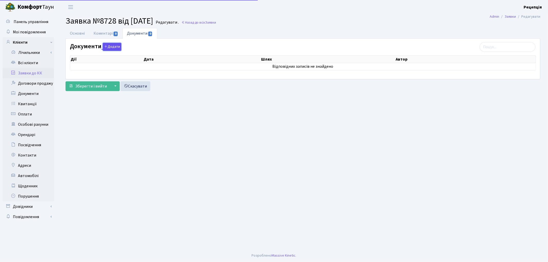
click at [111, 48] on button "Додати" at bounding box center [112, 47] width 18 height 8
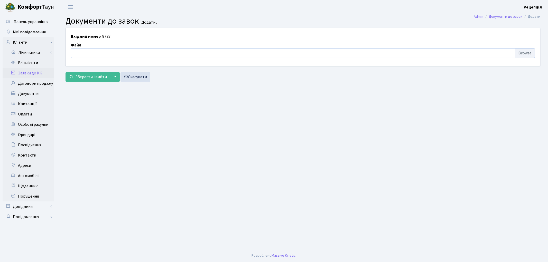
click at [521, 55] on input "file" at bounding box center [303, 53] width 464 height 10
type input "C:\fakepath\сканирование0761.pdf"
click at [93, 81] on button "Зберегти і вийти" at bounding box center [87, 77] width 45 height 10
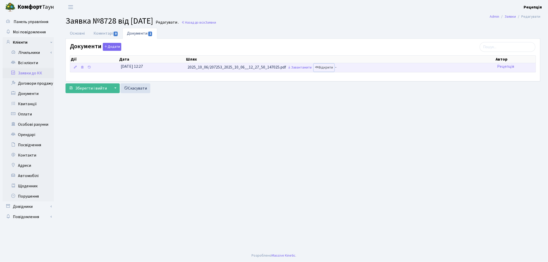
click at [329, 68] on link "Відкрити" at bounding box center [324, 68] width 21 height 8
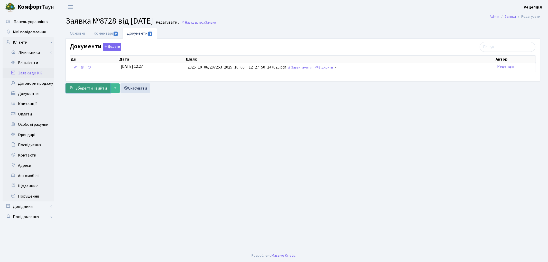
click at [81, 88] on span "Зберегти і вийти" at bounding box center [91, 89] width 32 height 6
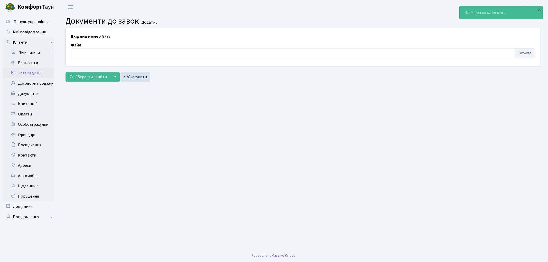
click at [40, 72] on link "Заявки до КК" at bounding box center [28, 73] width 51 height 10
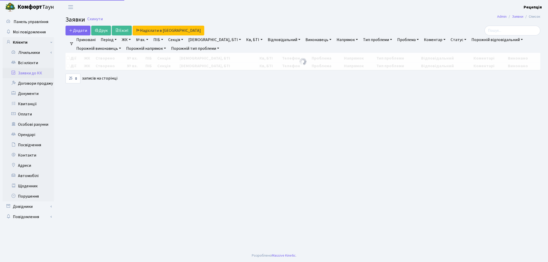
select select "25"
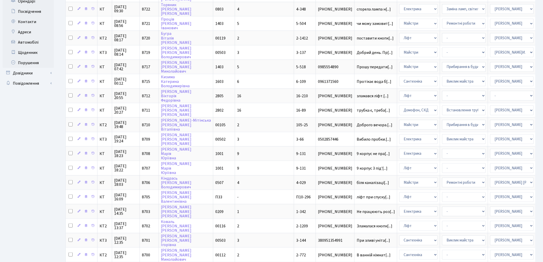
scroll to position [187, 0]
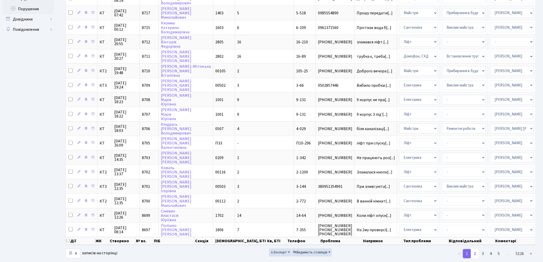
click at [477, 249] on link "2" at bounding box center [475, 253] width 8 height 9
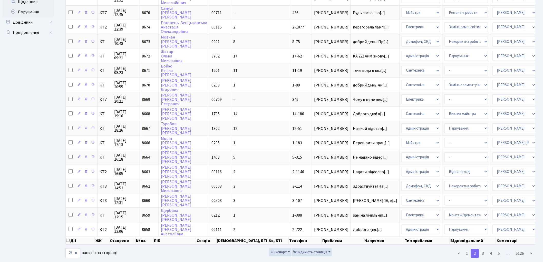
scroll to position [0, 0]
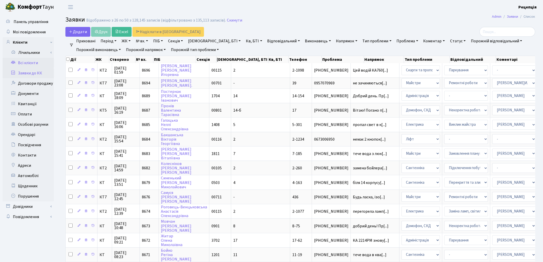
click at [27, 63] on link "Всі клієнти" at bounding box center [28, 63] width 51 height 10
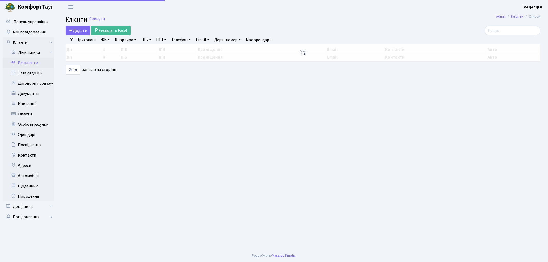
select select "25"
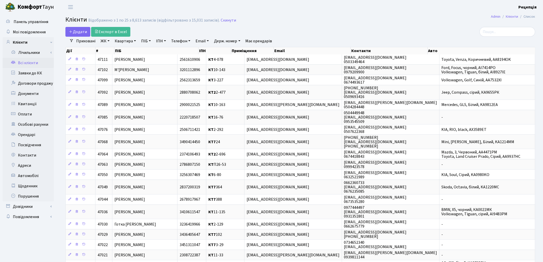
click at [105, 42] on link "ЖК" at bounding box center [105, 41] width 13 height 9
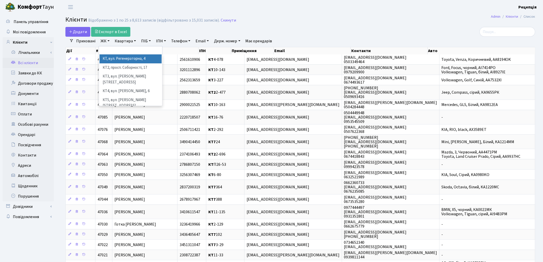
click at [111, 58] on li "КТ, вул. Регенераторна, 4" at bounding box center [131, 58] width 62 height 9
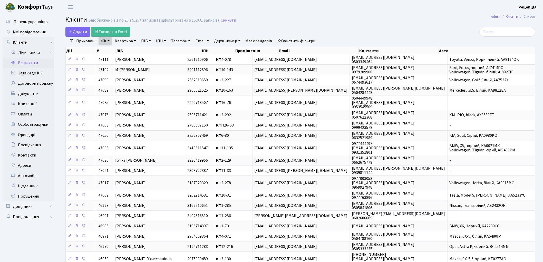
click at [135, 42] on link "Квартира" at bounding box center [125, 41] width 25 height 9
type input "2-166"
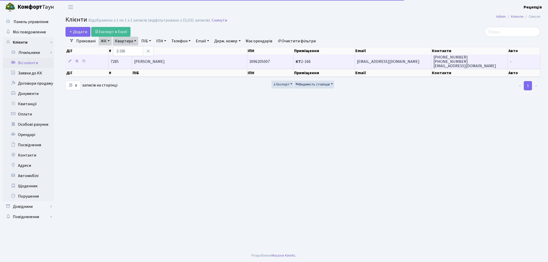
click at [163, 57] on td "[PERSON_NAME]" at bounding box center [189, 61] width 115 height 14
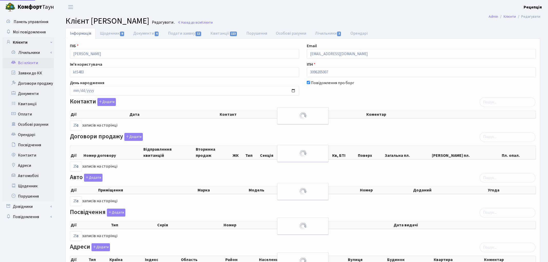
select select "25"
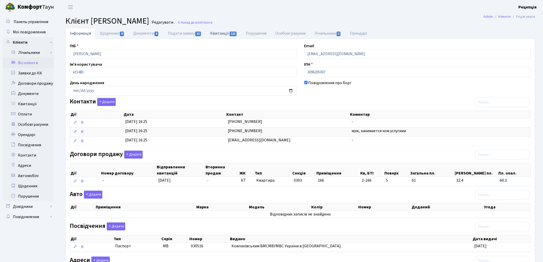
click at [213, 35] on link "Квитанції 113" at bounding box center [224, 33] width 36 height 11
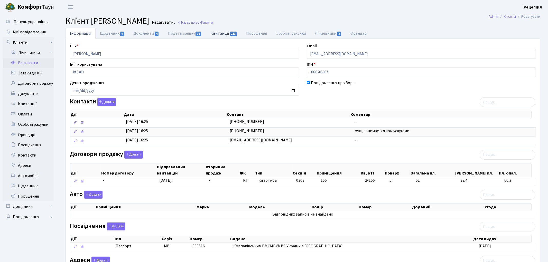
select select "25"
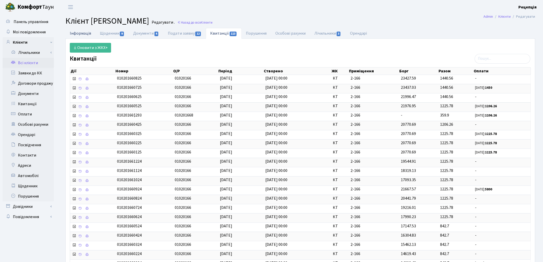
click at [78, 34] on link "Інформація" at bounding box center [80, 33] width 30 height 11
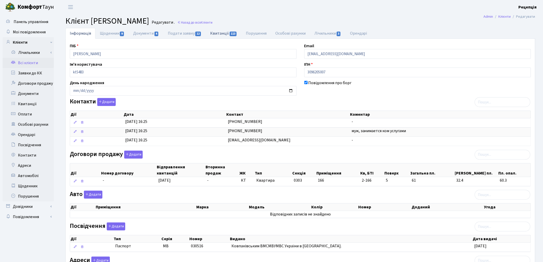
click at [216, 29] on link "Квитанції 113" at bounding box center [224, 33] width 36 height 11
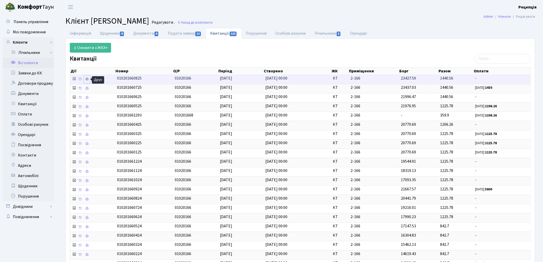
click at [88, 79] on icon at bounding box center [87, 79] width 4 height 4
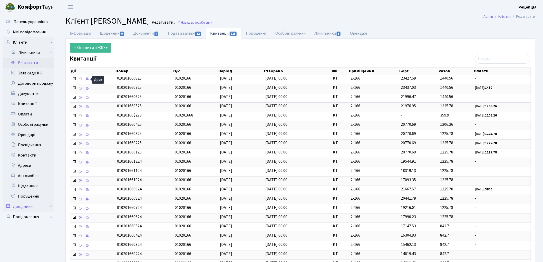
click at [28, 203] on link "Довідники" at bounding box center [28, 207] width 51 height 10
click at [29, 253] on link "Приміщення" at bounding box center [30, 254] width 48 height 10
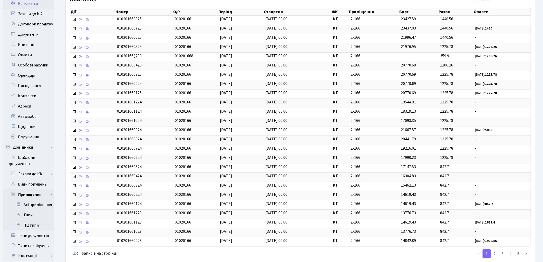
scroll to position [73, 0]
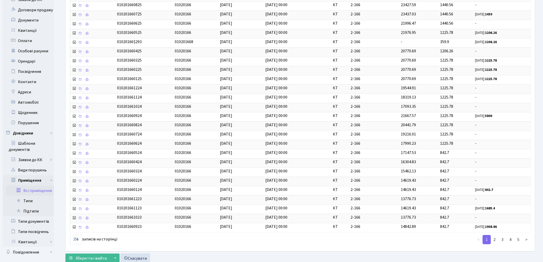
click at [33, 192] on link "Всі приміщення" at bounding box center [30, 191] width 48 height 10
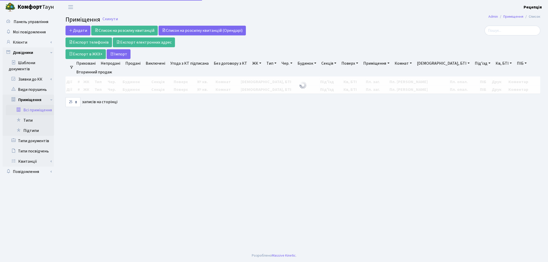
select select
select select "25"
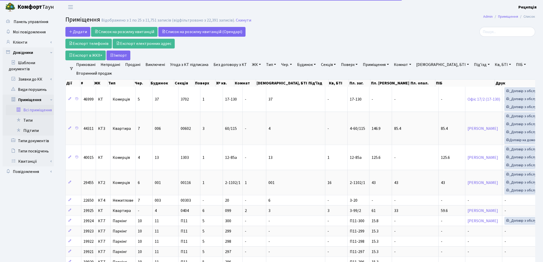
click at [253, 66] on link "ЖК" at bounding box center [256, 64] width 13 height 9
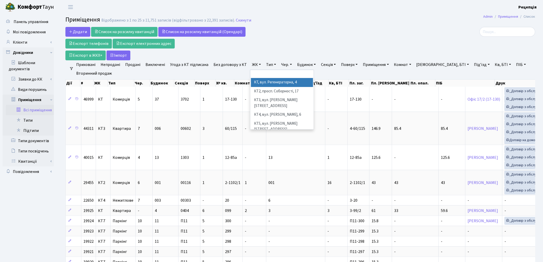
click at [265, 82] on li "КТ, вул. Регенераторна, 4" at bounding box center [282, 82] width 62 height 9
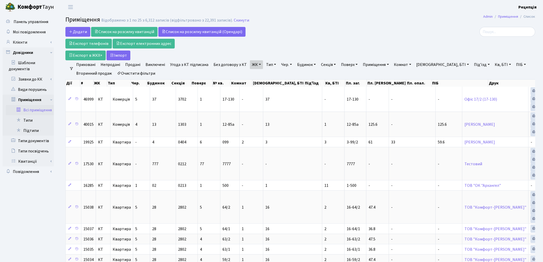
click at [493, 64] on link "Кв, БТІ" at bounding box center [503, 64] width 20 height 9
type input "2-170"
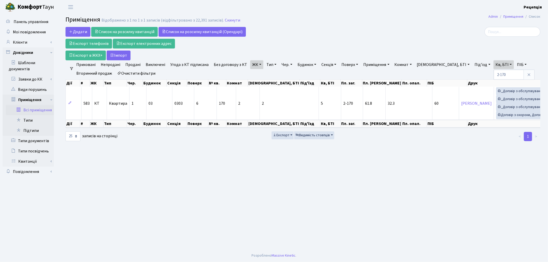
click at [142, 70] on link "Очистити фільтри" at bounding box center [136, 73] width 42 height 9
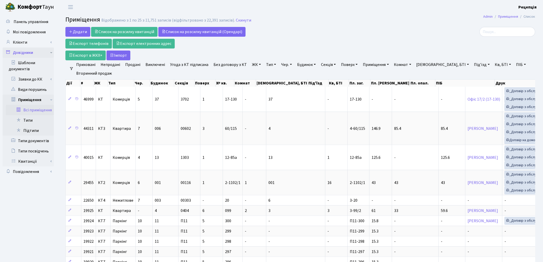
click at [38, 53] on link "Довідники" at bounding box center [28, 53] width 51 height 10
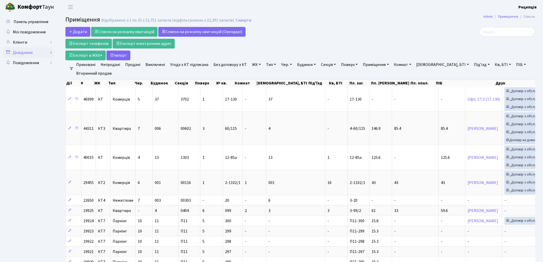
click at [38, 53] on link "Довідники" at bounding box center [28, 53] width 51 height 10
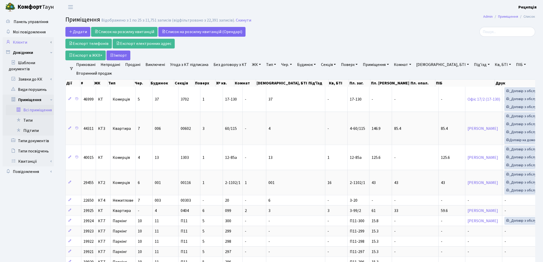
drag, startPoint x: 24, startPoint y: 40, endPoint x: 27, endPoint y: 42, distance: 4.5
click at [24, 40] on link "Клієнти" at bounding box center [28, 42] width 51 height 10
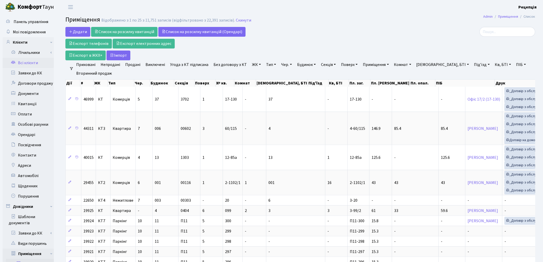
click at [32, 64] on link "Всі клієнти" at bounding box center [28, 63] width 51 height 10
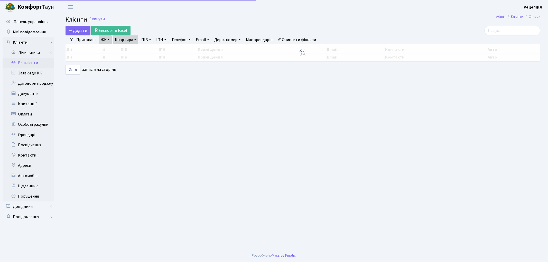
select select "25"
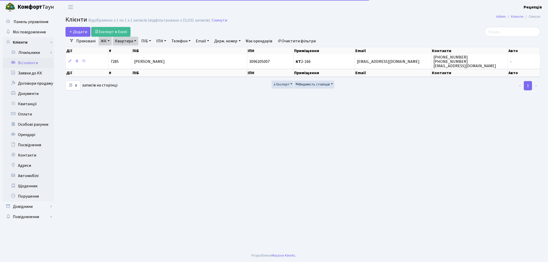
click at [298, 40] on link "Очистити фільтри" at bounding box center [297, 41] width 42 height 9
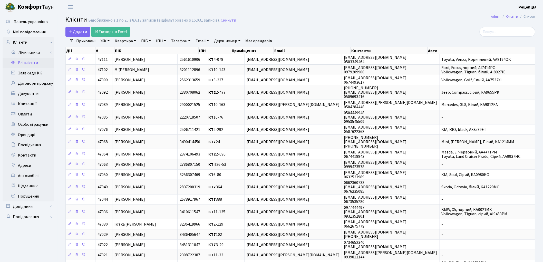
click at [108, 41] on link "ЖК" at bounding box center [105, 41] width 13 height 9
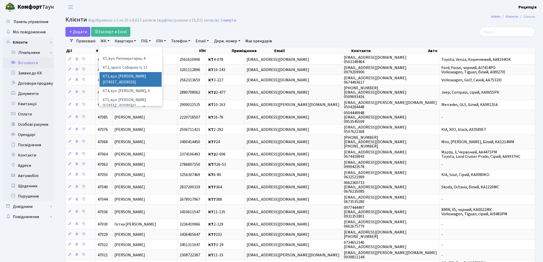
click at [150, 75] on li "КТ3, вул. [PERSON_NAME][STREET_ADDRESS]" at bounding box center [131, 79] width 62 height 15
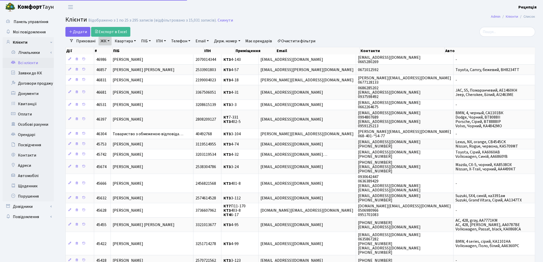
click at [129, 39] on link "Квартира" at bounding box center [125, 41] width 25 height 9
type input "4-143"
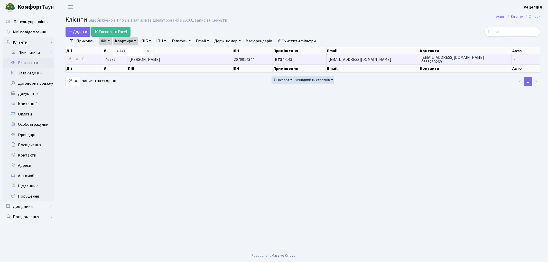
click at [160, 57] on span "[PERSON_NAME] [PERSON_NAME]" at bounding box center [144, 60] width 31 height 6
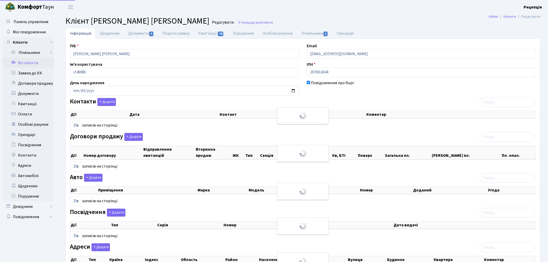
select select "25"
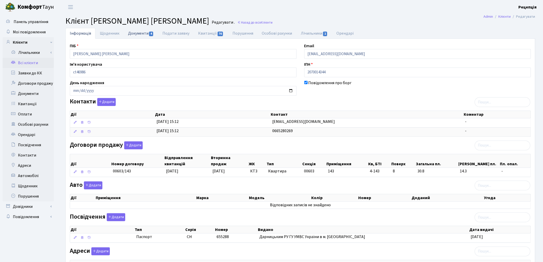
click at [139, 36] on link "Документи 4" at bounding box center [141, 33] width 34 height 11
select select "25"
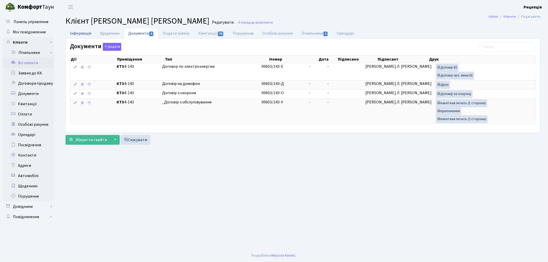
click at [77, 33] on link "Інформація" at bounding box center [80, 33] width 30 height 11
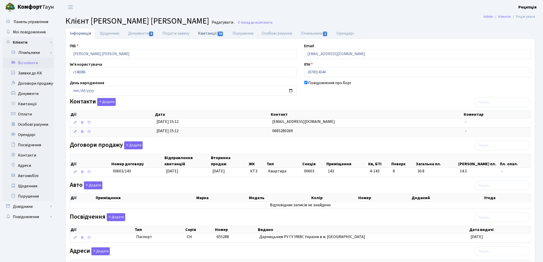
click at [207, 35] on link "Квитанції 76" at bounding box center [211, 33] width 34 height 11
select select "25"
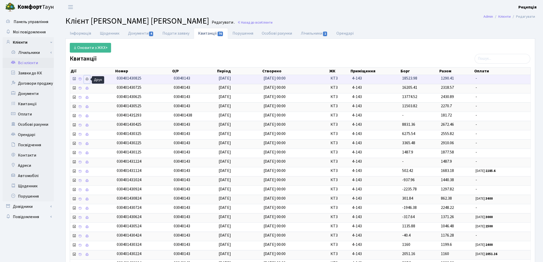
click at [88, 80] on icon at bounding box center [87, 79] width 4 height 4
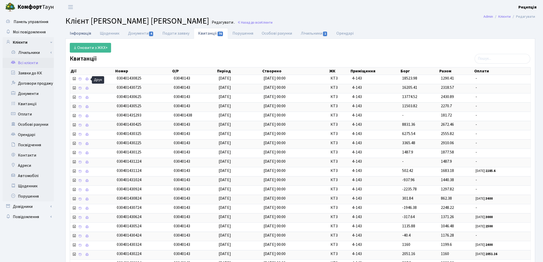
click at [79, 33] on link "Інформація" at bounding box center [80, 33] width 30 height 11
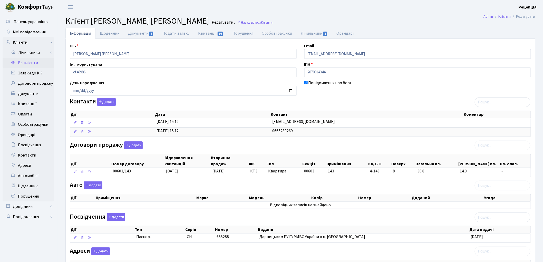
click at [35, 64] on link "Всі клієнти" at bounding box center [28, 63] width 51 height 10
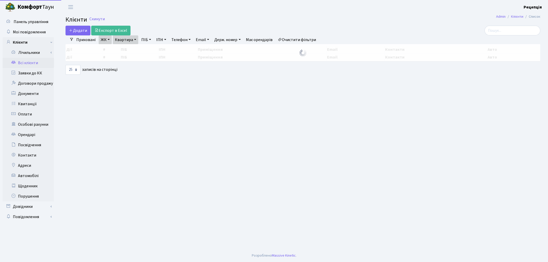
select select "25"
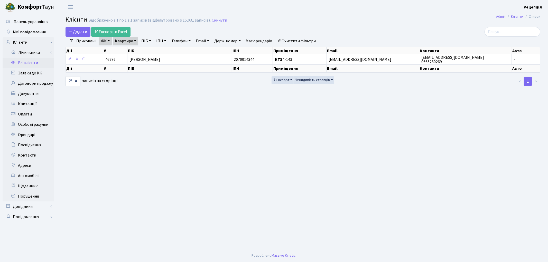
click at [301, 41] on link "Очистити фільтри" at bounding box center [297, 41] width 42 height 9
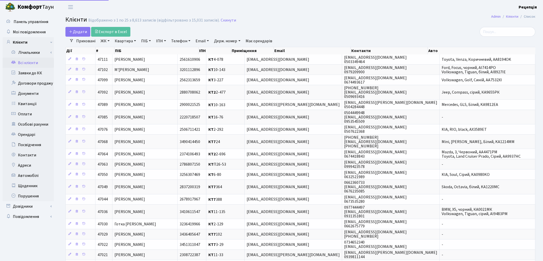
select select "25"
